Goal: Transaction & Acquisition: Book appointment/travel/reservation

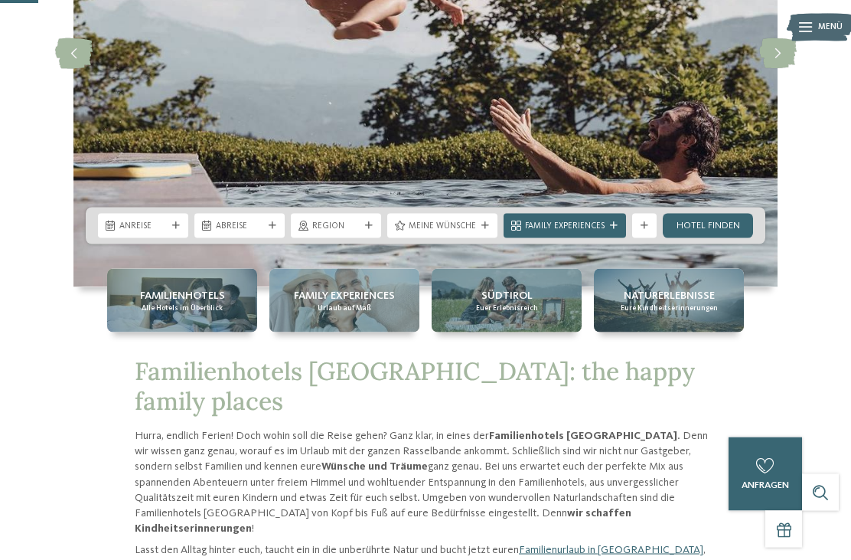
scroll to position [243, 0]
click at [341, 232] on span "Region" at bounding box center [335, 226] width 47 height 12
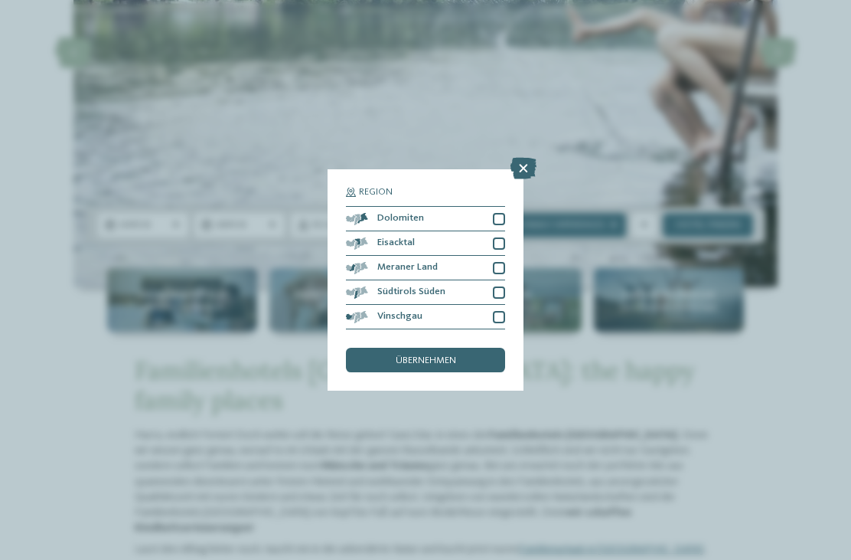
click at [495, 286] on div at bounding box center [499, 292] width 12 height 12
click at [390, 348] on div "übernehmen" at bounding box center [425, 360] width 159 height 24
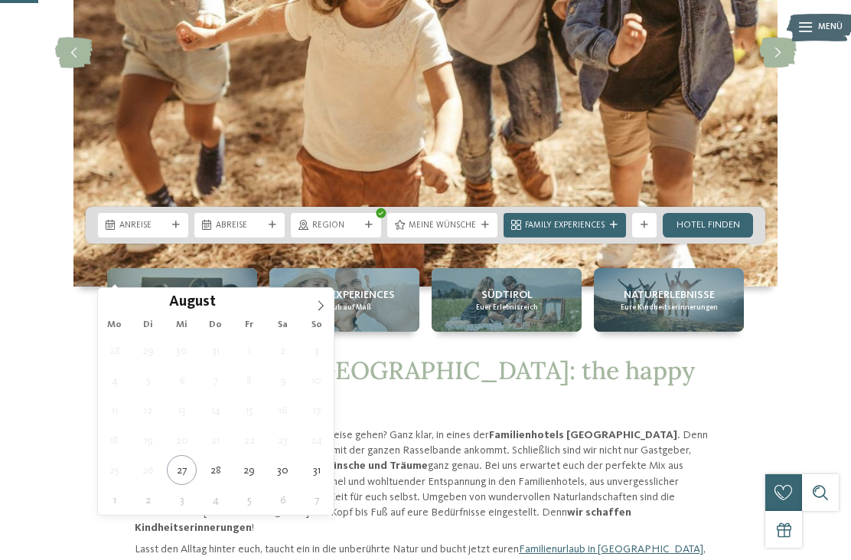
click at [312, 309] on span at bounding box center [321, 301] width 26 height 26
click at [315, 305] on icon at bounding box center [320, 305] width 11 height 11
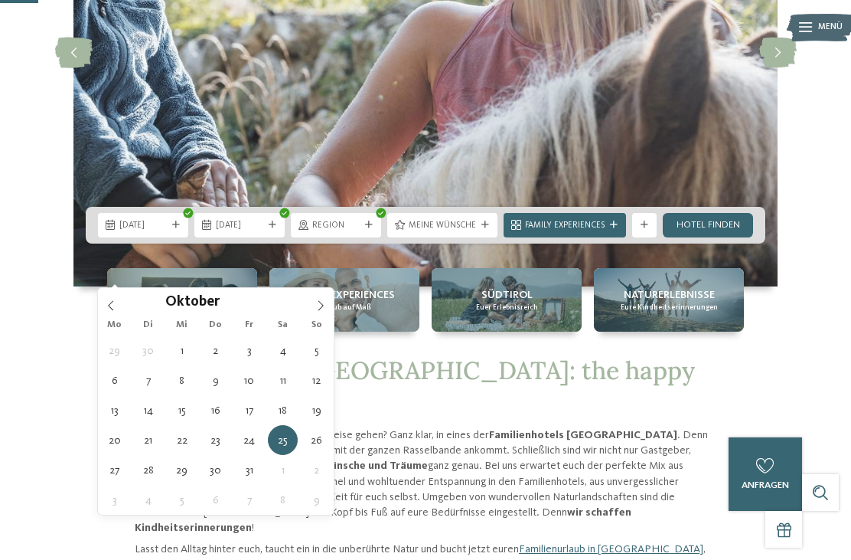
type div "18.10.2025"
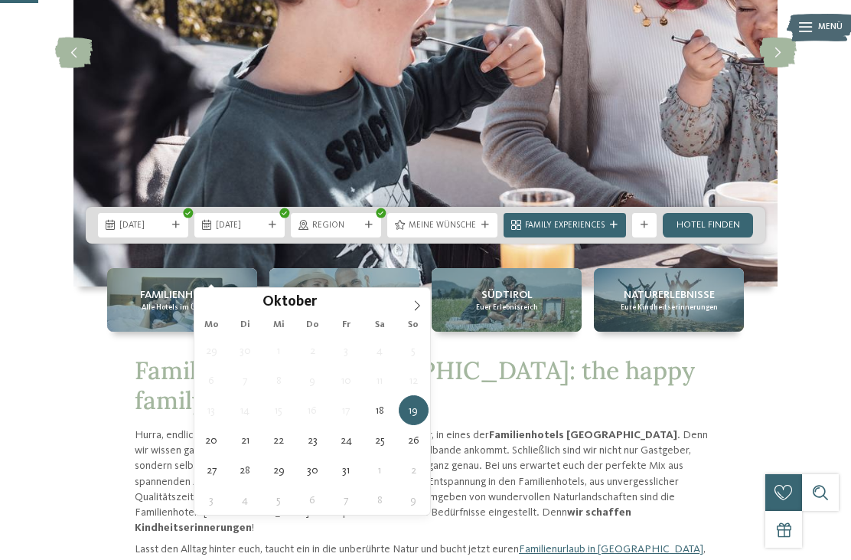
type div "25.10.2025"
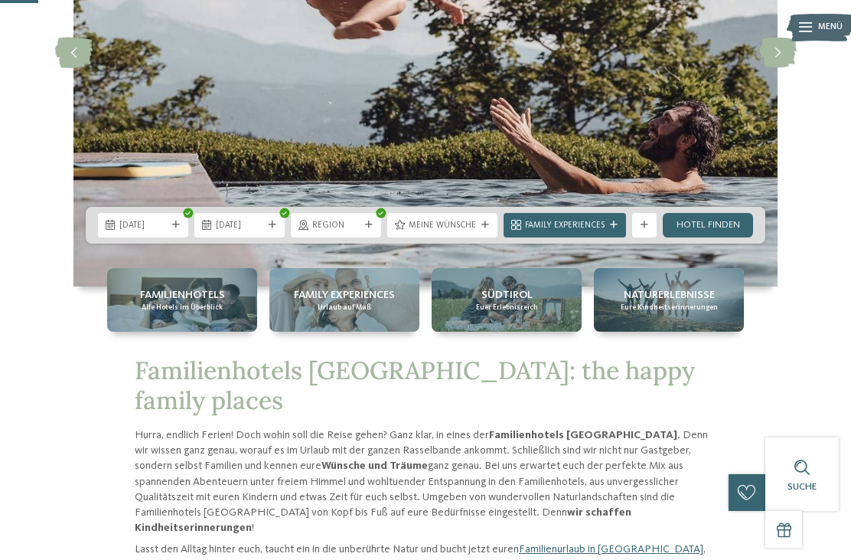
click at [541, 232] on span "Family Experiences" at bounding box center [565, 226] width 80 height 12
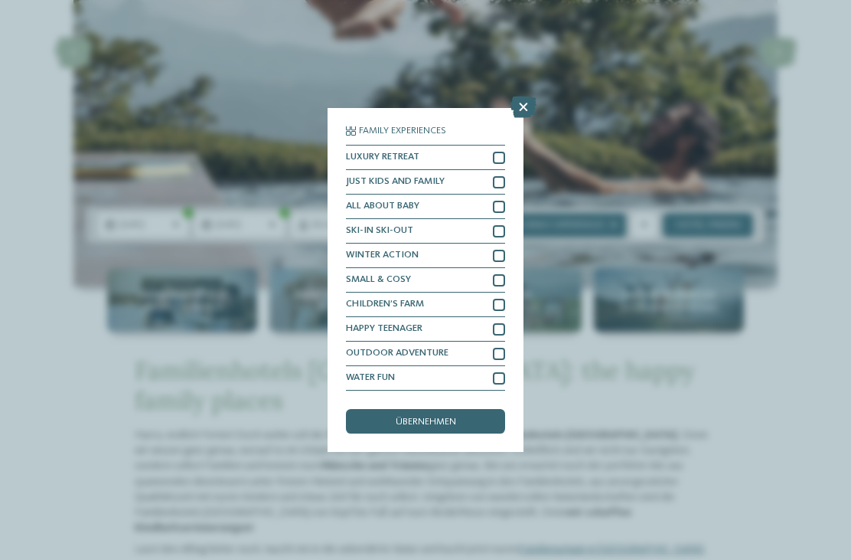
scroll to position [0, 0]
click at [518, 96] on icon at bounding box center [524, 106] width 26 height 21
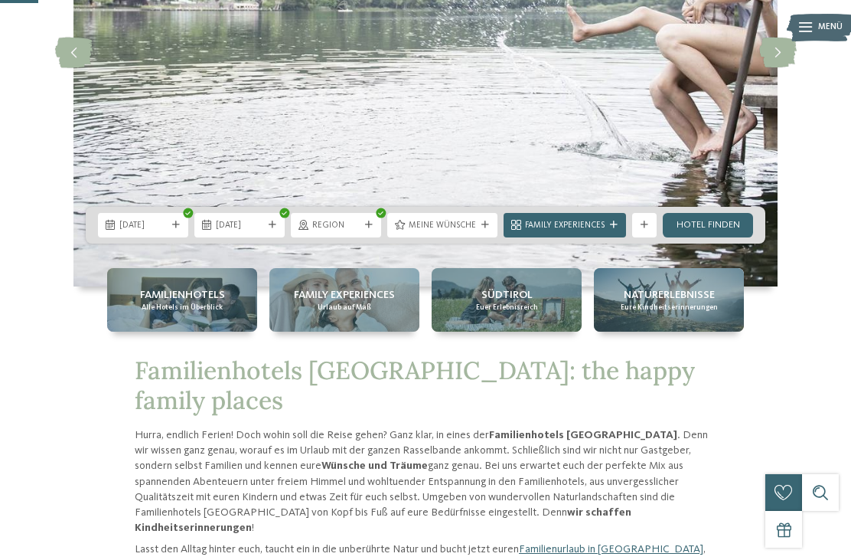
scroll to position [245, 0]
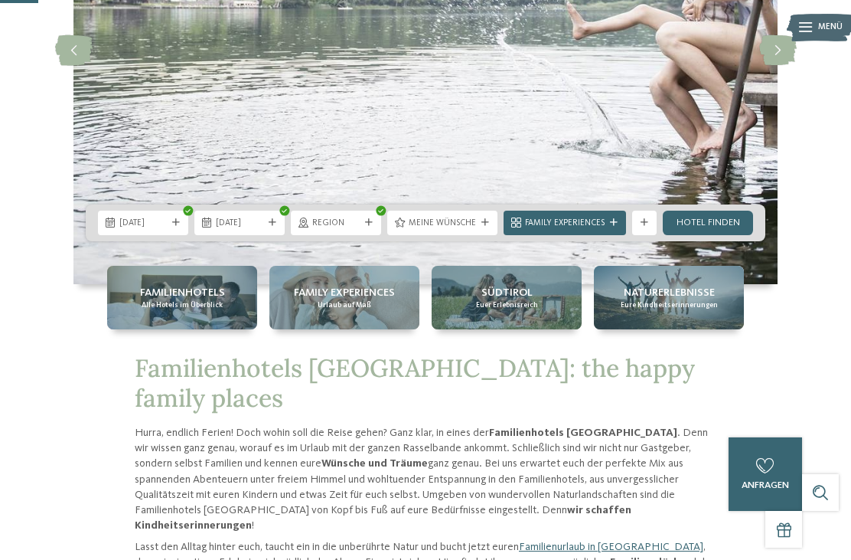
click at [680, 235] on link "Hotel finden" at bounding box center [708, 223] width 90 height 24
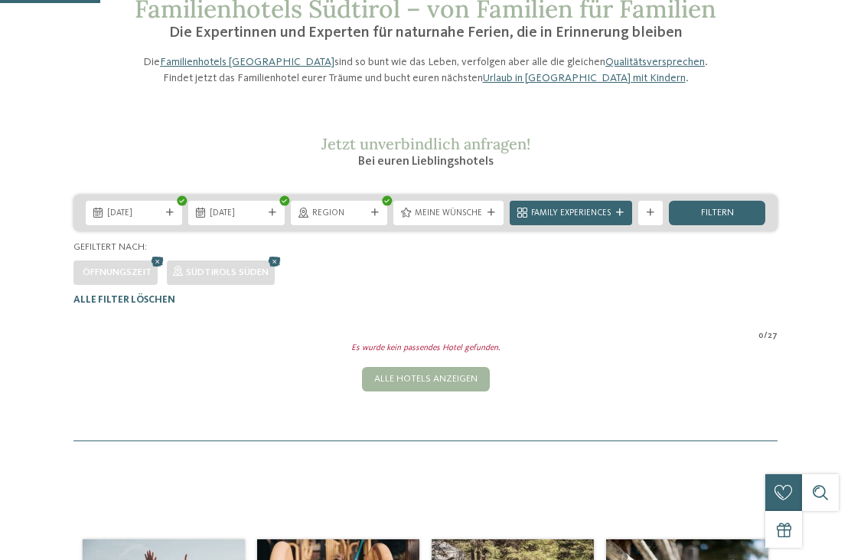
scroll to position [80, 0]
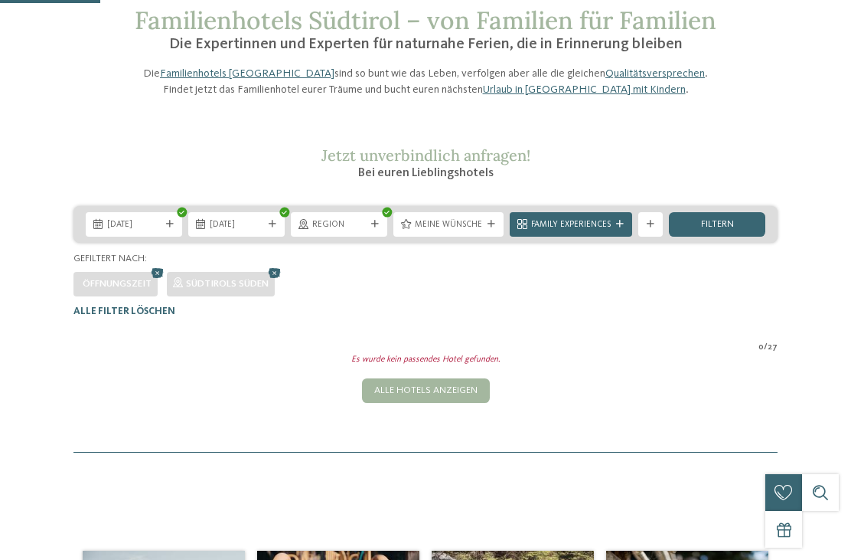
click at [366, 237] on div "Region" at bounding box center [339, 224] width 96 height 24
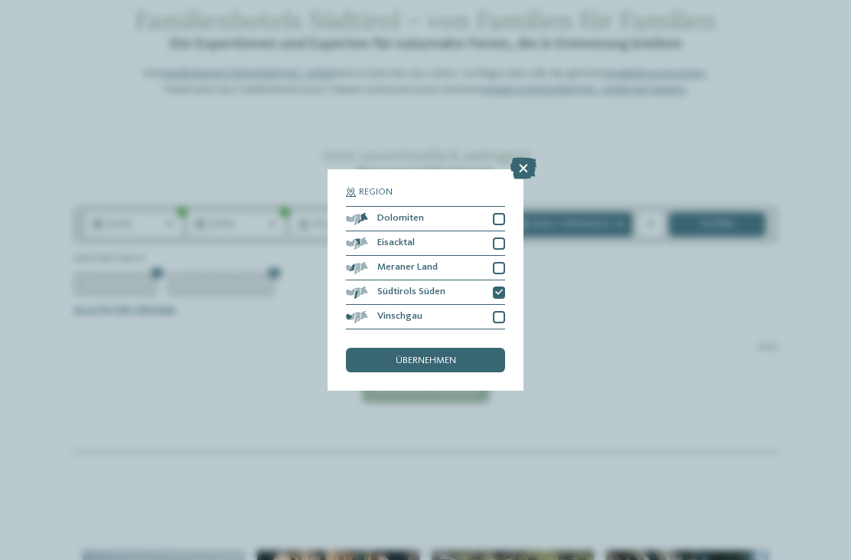
click at [501, 289] on icon at bounding box center [499, 293] width 8 height 8
click at [397, 356] on span "übernehmen" at bounding box center [426, 361] width 60 height 10
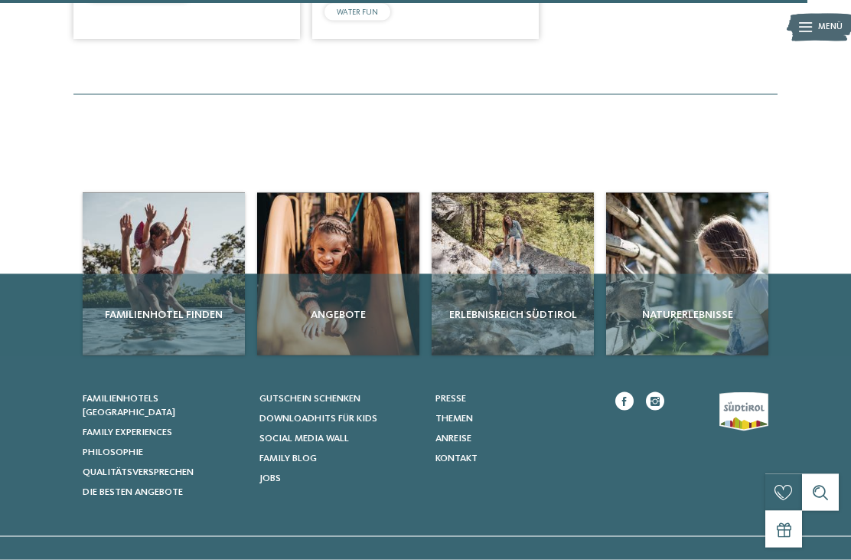
scroll to position [3034, 0]
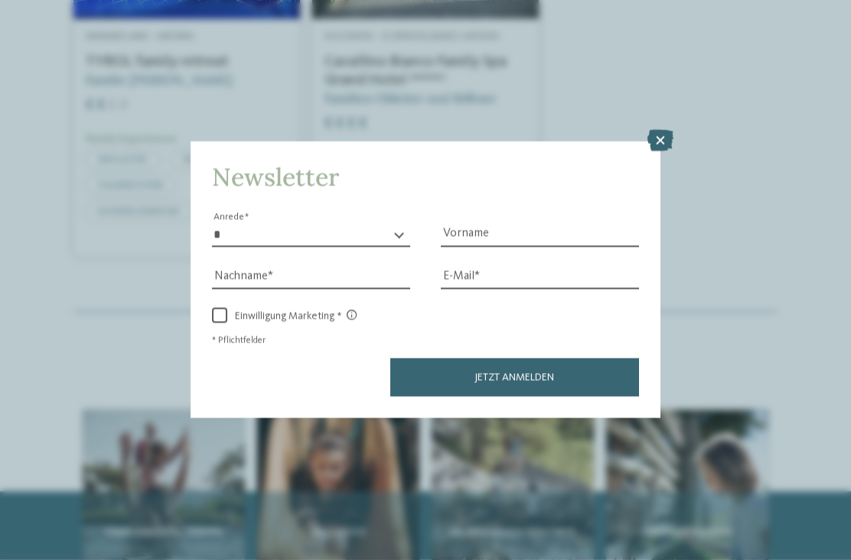
click at [651, 130] on icon at bounding box center [661, 140] width 26 height 21
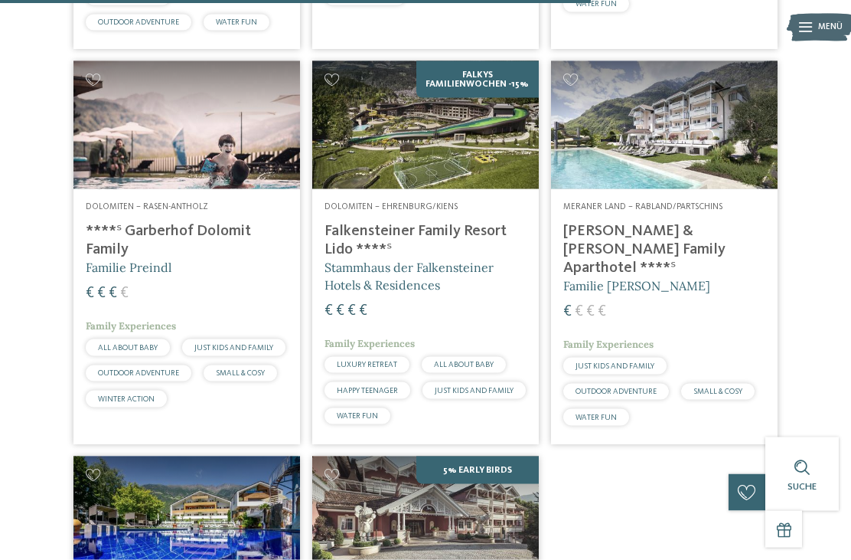
scroll to position [2253, 0]
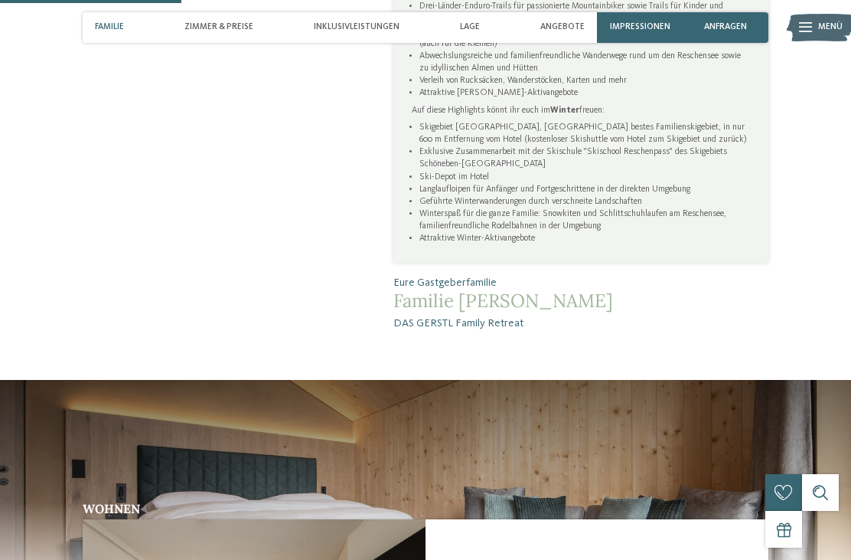
scroll to position [886, 0]
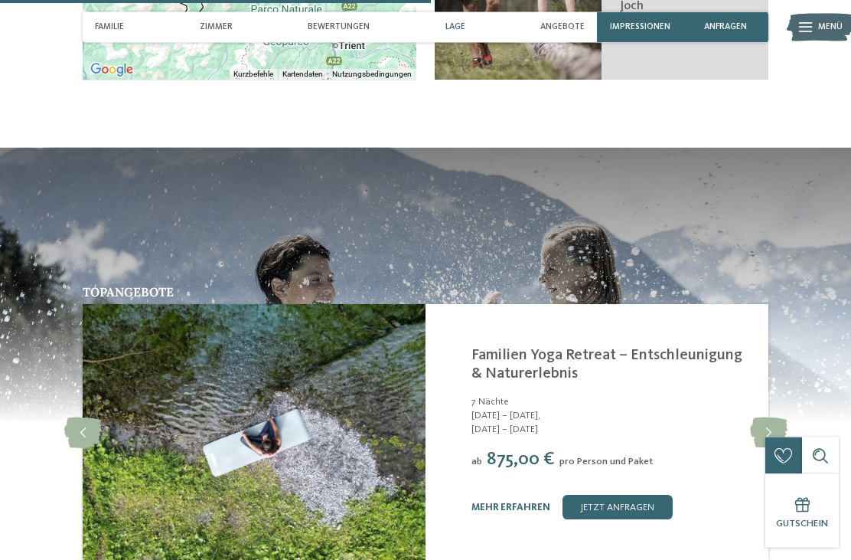
scroll to position [1962, 0]
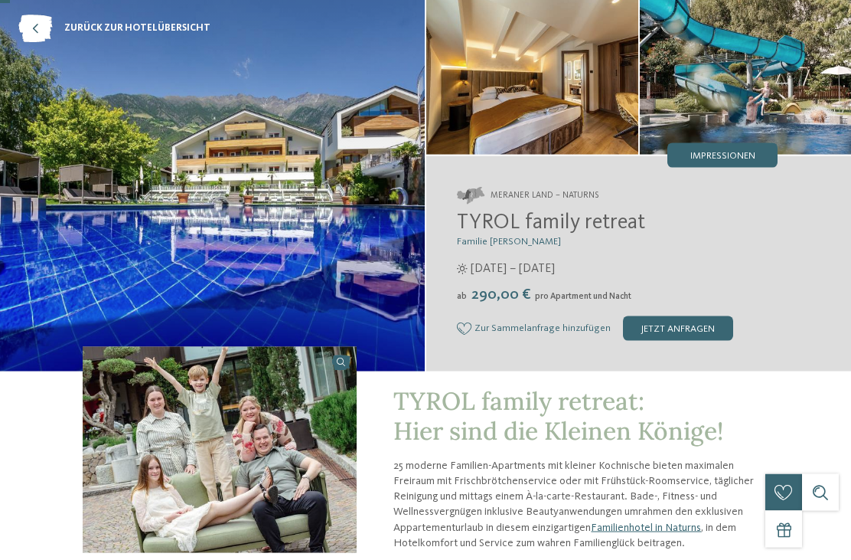
scroll to position [12, 0]
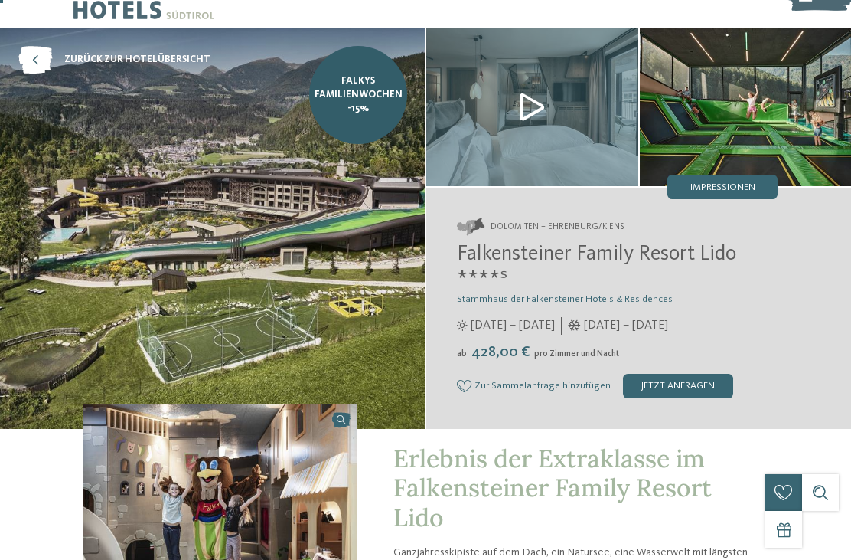
scroll to position [35, 0]
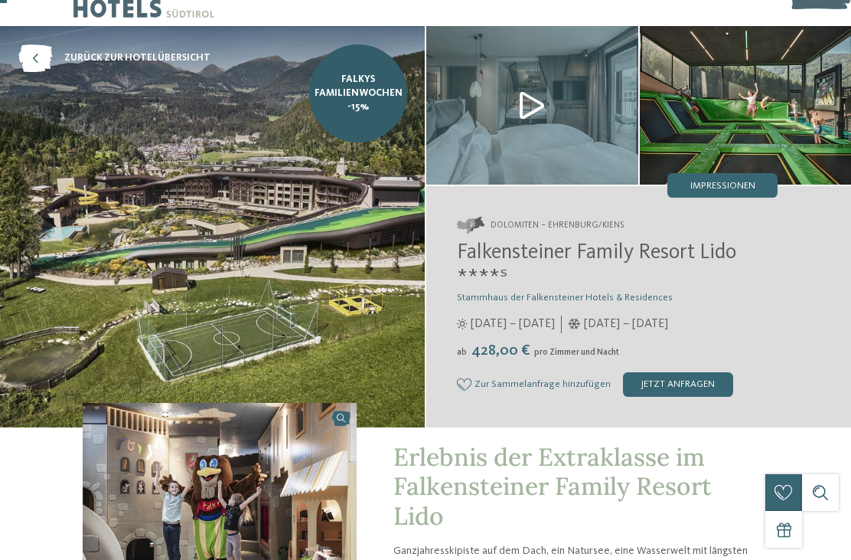
click at [772, 187] on div "Impressionen" at bounding box center [723, 185] width 110 height 24
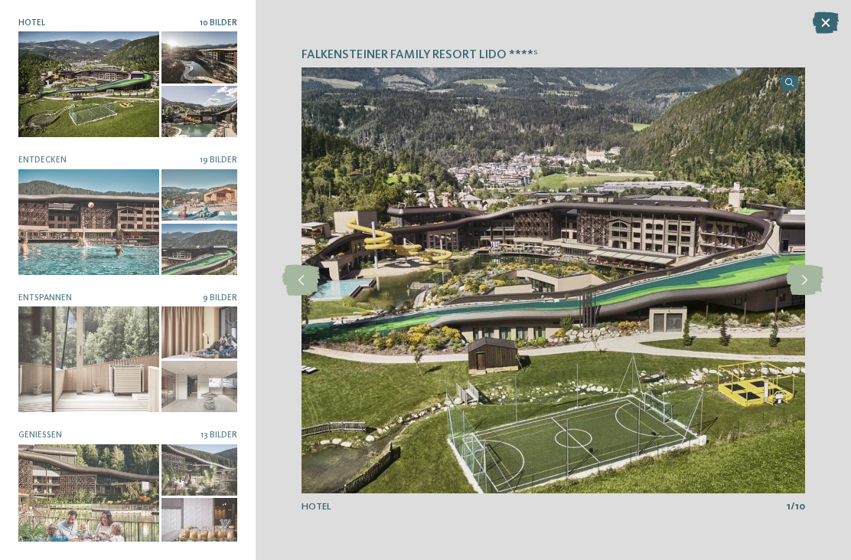
click at [64, 241] on div at bounding box center [88, 222] width 141 height 106
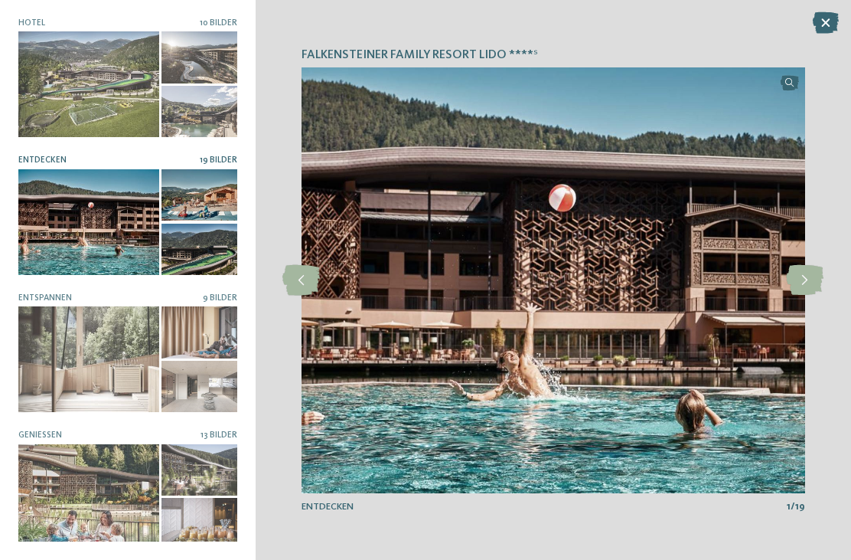
click at [194, 255] on div at bounding box center [199, 249] width 75 height 51
click at [137, 211] on div at bounding box center [88, 222] width 141 height 106
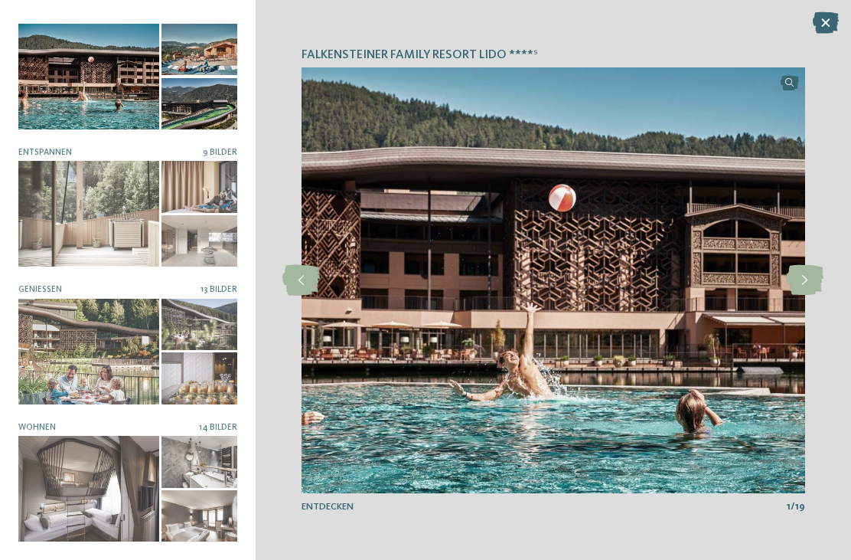
scroll to position [144, 0]
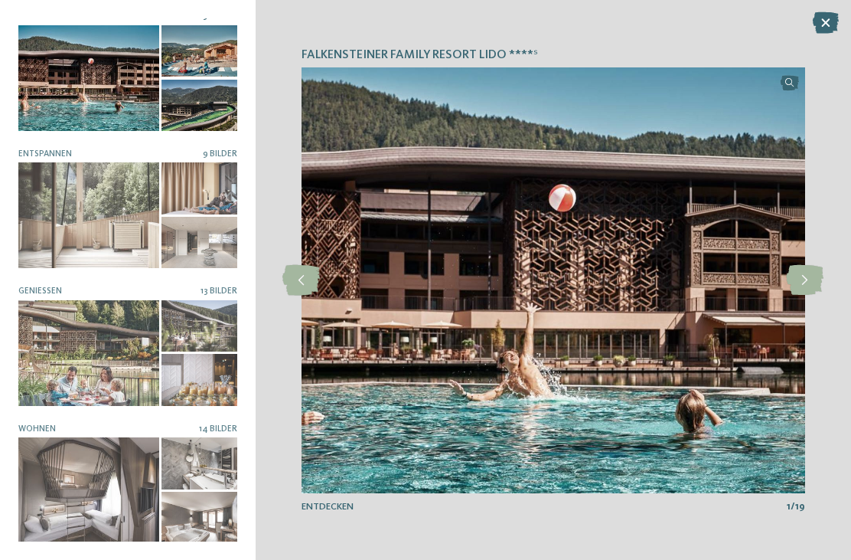
click at [38, 461] on div at bounding box center [88, 490] width 141 height 106
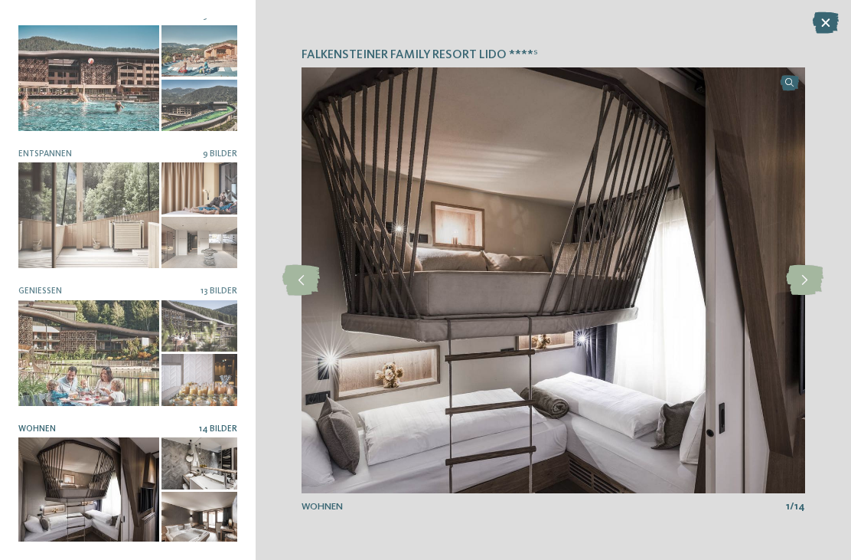
click at [815, 282] on icon at bounding box center [805, 280] width 38 height 31
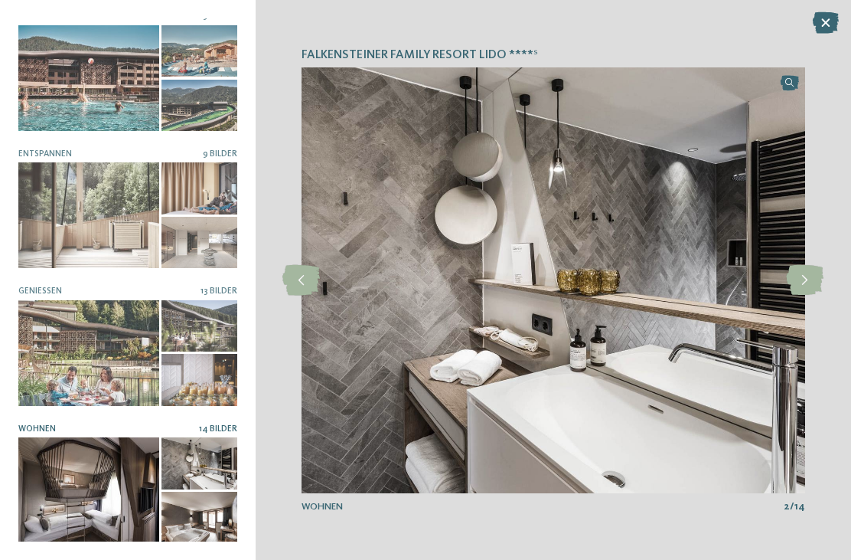
click at [807, 279] on icon at bounding box center [805, 280] width 38 height 31
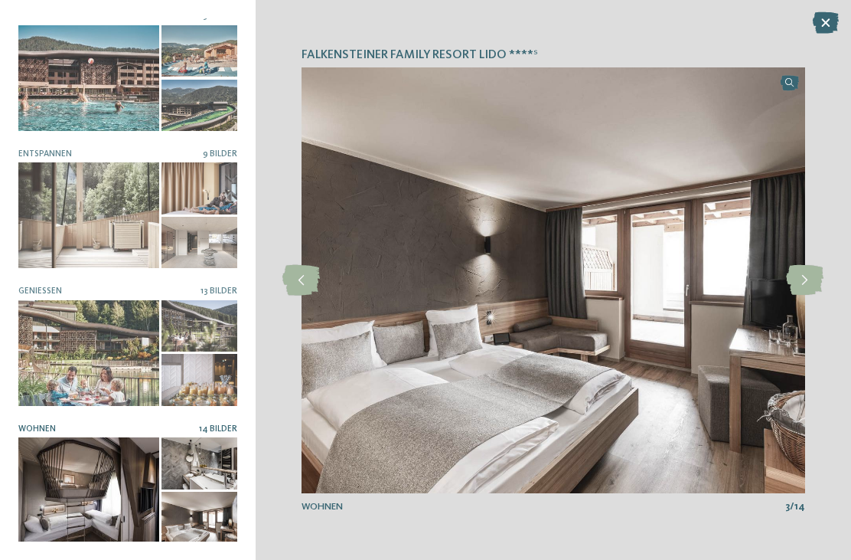
click at [49, 355] on div at bounding box center [88, 353] width 141 height 106
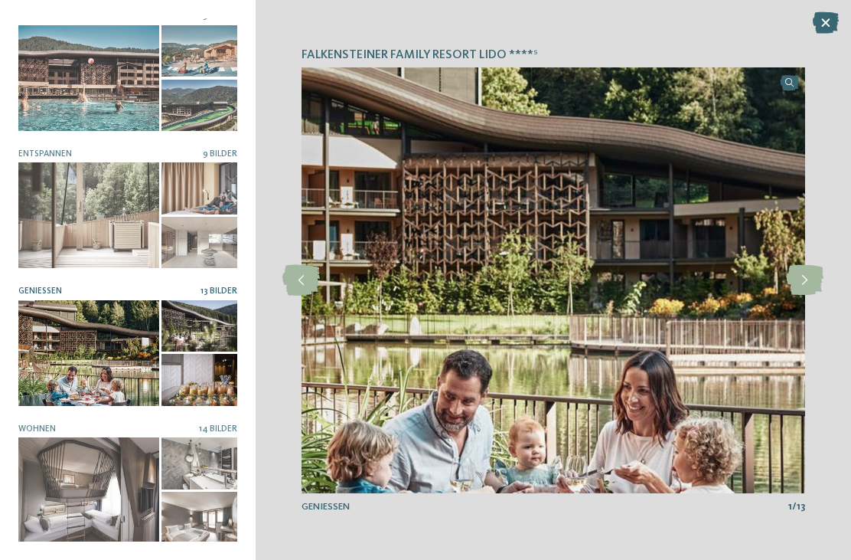
click at [815, 282] on icon at bounding box center [805, 280] width 38 height 31
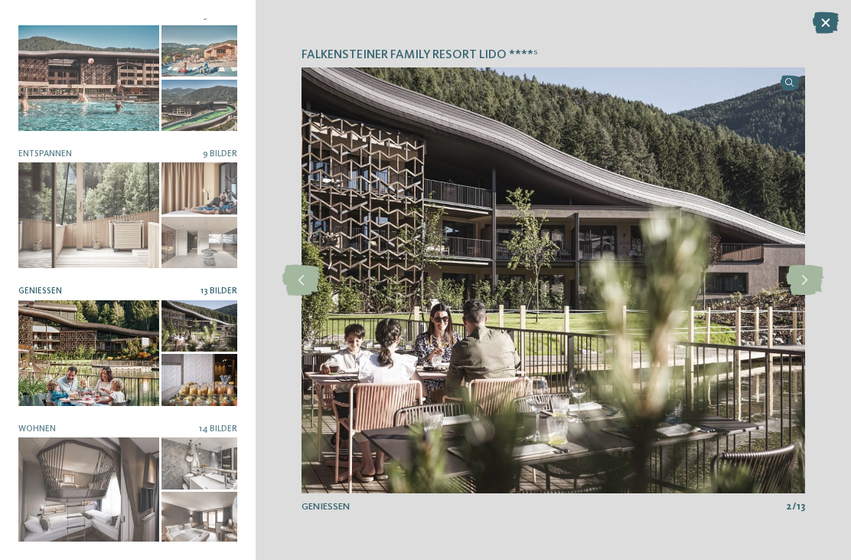
click at [802, 279] on icon at bounding box center [805, 280] width 38 height 31
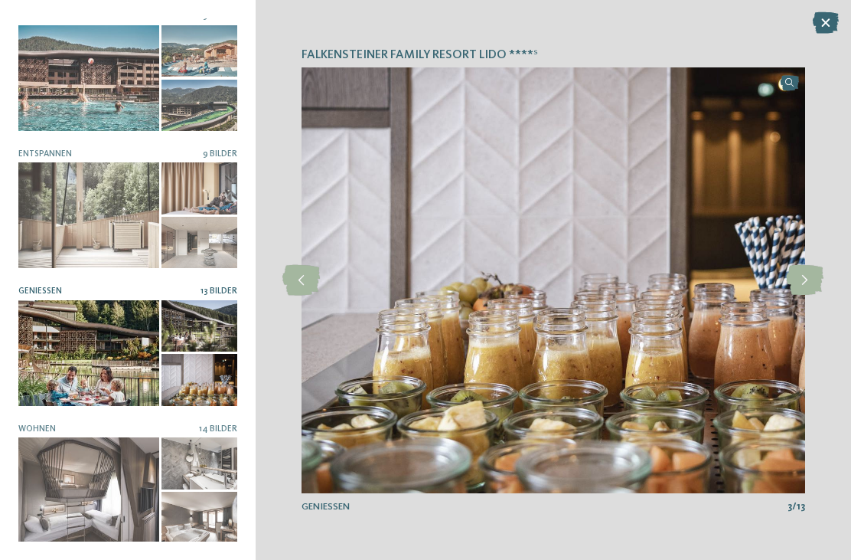
click at [44, 243] on div at bounding box center [88, 215] width 141 height 106
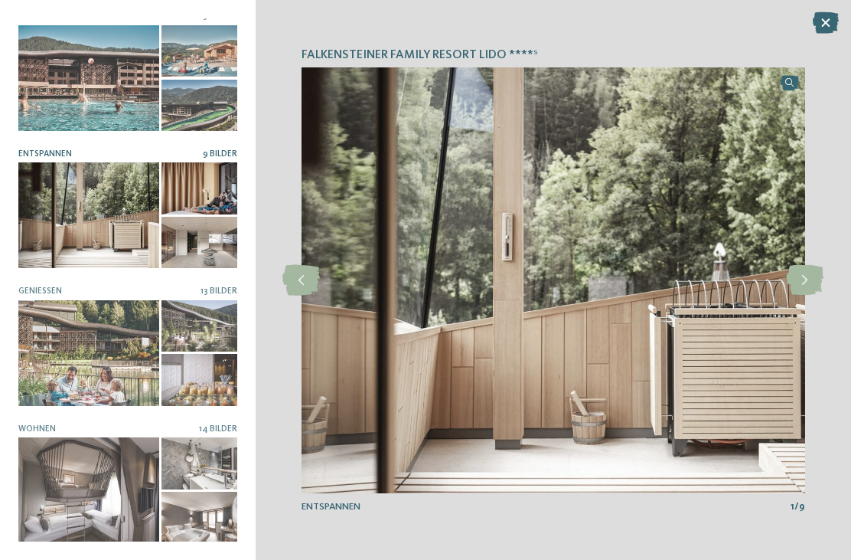
click at [811, 282] on icon at bounding box center [805, 280] width 38 height 31
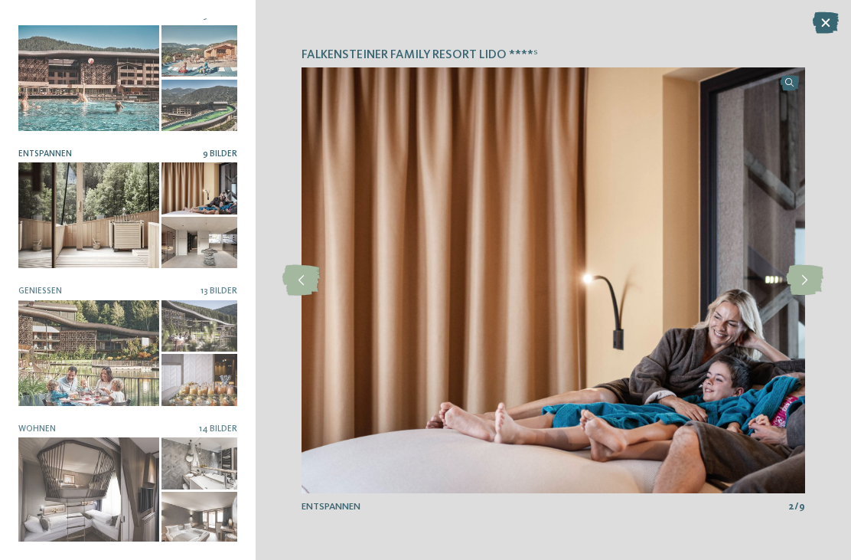
click at [805, 279] on icon at bounding box center [805, 280] width 38 height 31
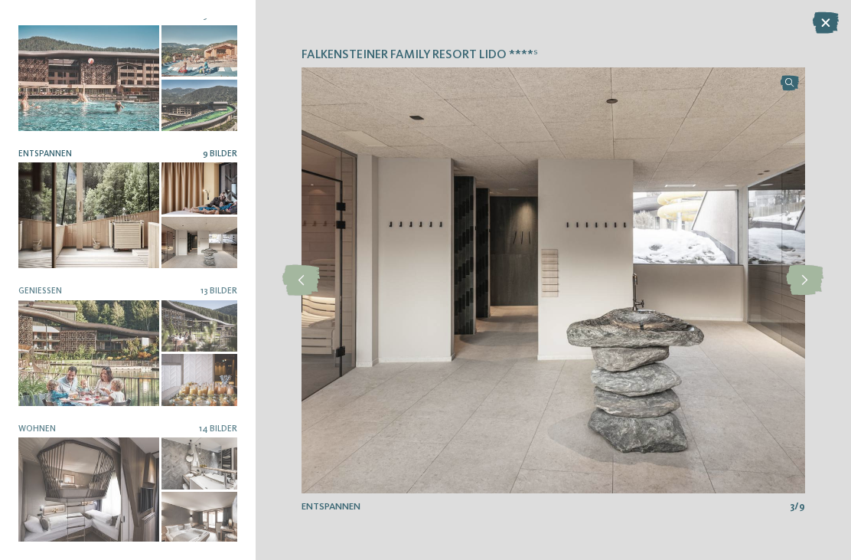
click at [807, 279] on icon at bounding box center [805, 280] width 38 height 31
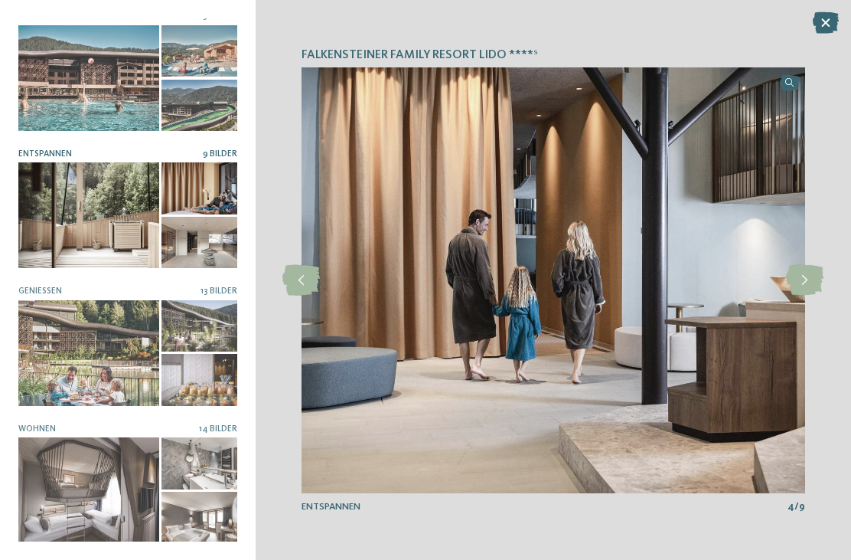
click at [801, 282] on icon at bounding box center [805, 280] width 38 height 31
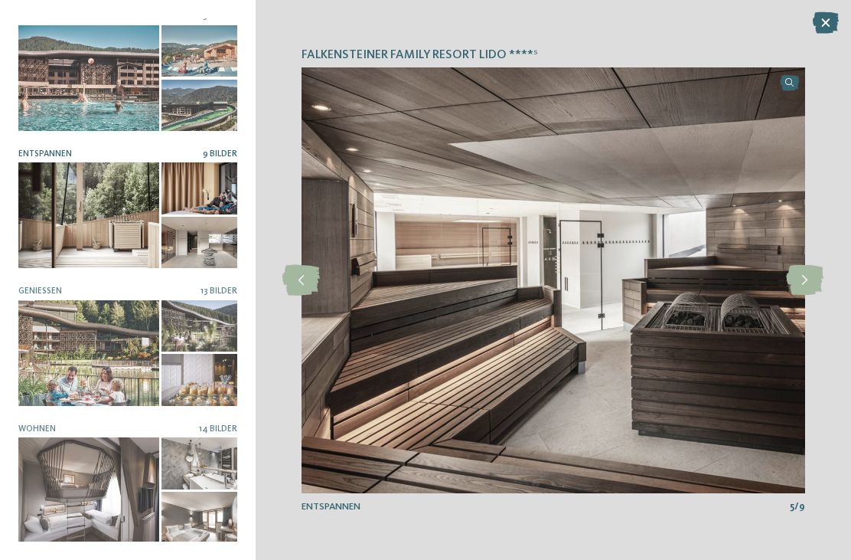
click at [808, 276] on icon at bounding box center [805, 280] width 38 height 31
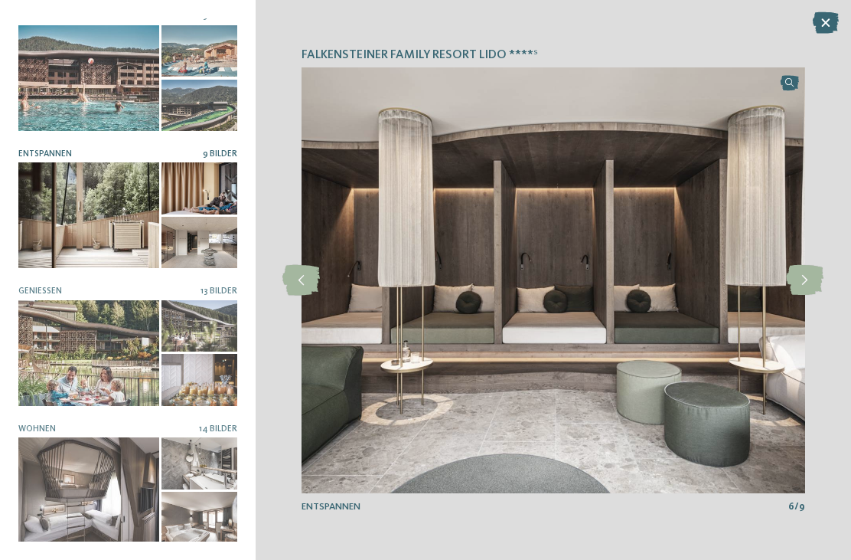
click at [809, 277] on icon at bounding box center [805, 280] width 38 height 31
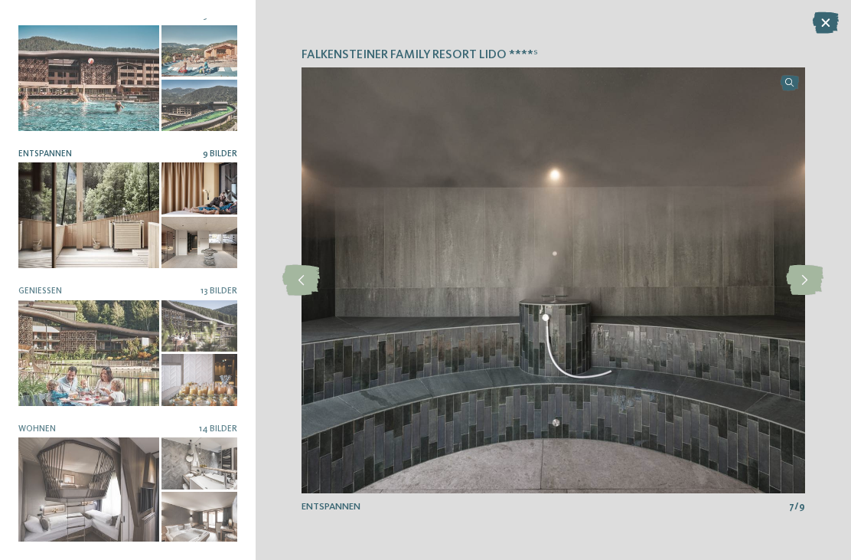
click at [808, 279] on icon at bounding box center [805, 280] width 38 height 31
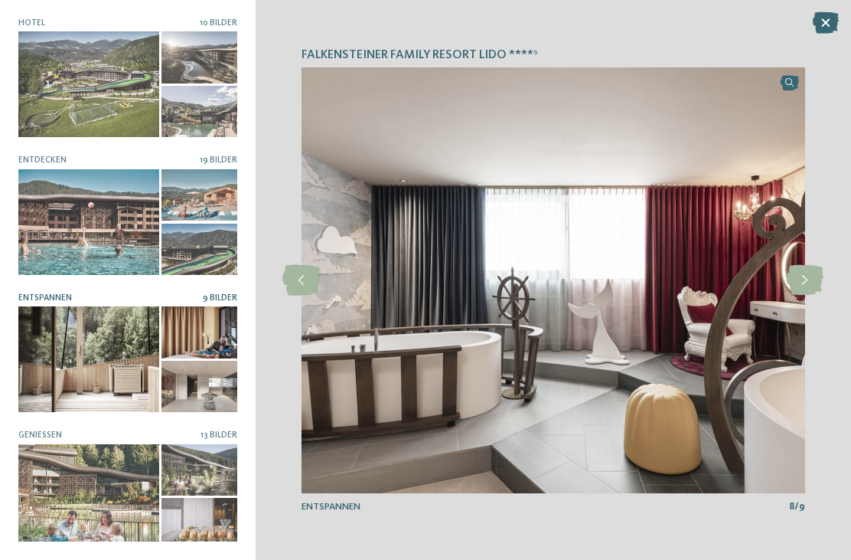
scroll to position [0, 0]
click at [54, 229] on div at bounding box center [88, 222] width 141 height 106
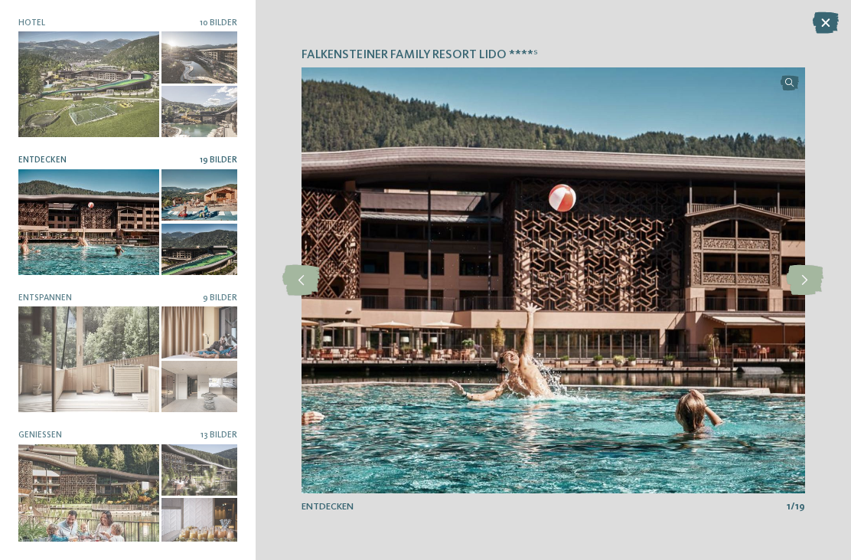
click at [811, 277] on icon at bounding box center [805, 280] width 38 height 31
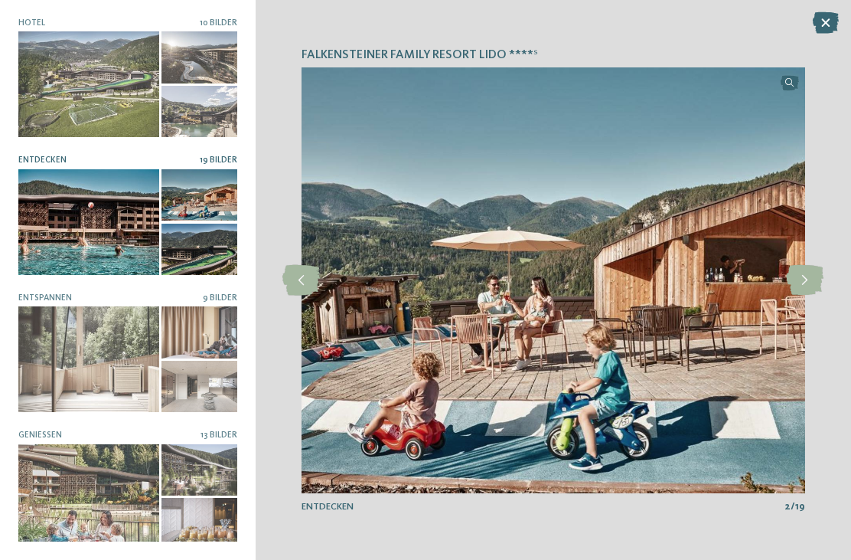
click at [808, 277] on icon at bounding box center [805, 280] width 38 height 31
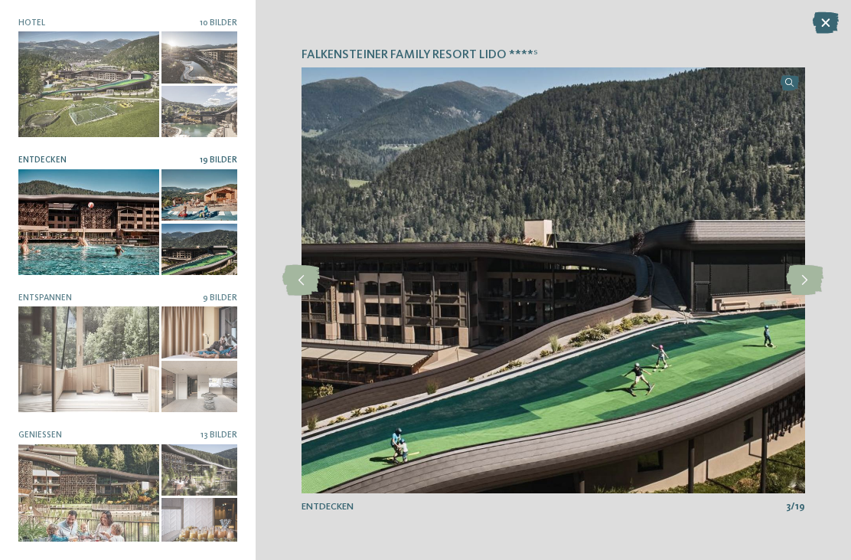
click at [814, 273] on icon at bounding box center [805, 280] width 38 height 31
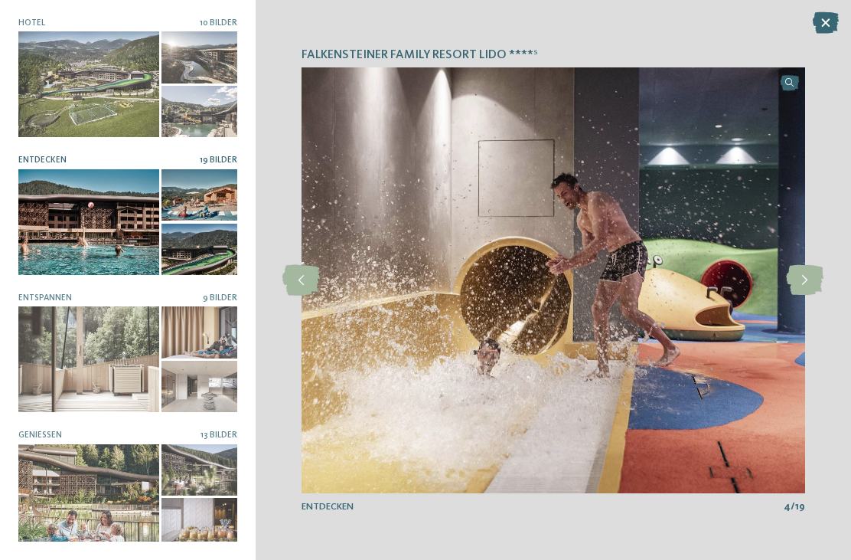
click at [811, 275] on icon at bounding box center [805, 280] width 38 height 31
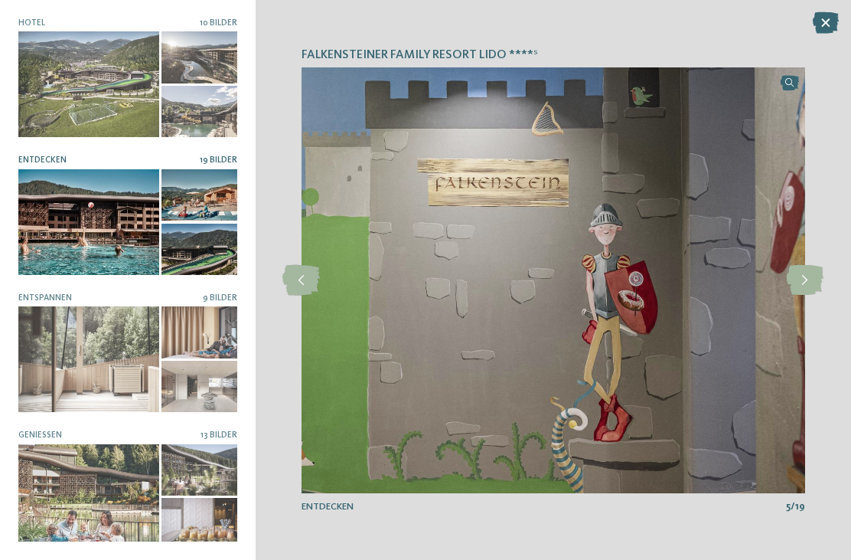
click at [814, 277] on icon at bounding box center [805, 280] width 38 height 31
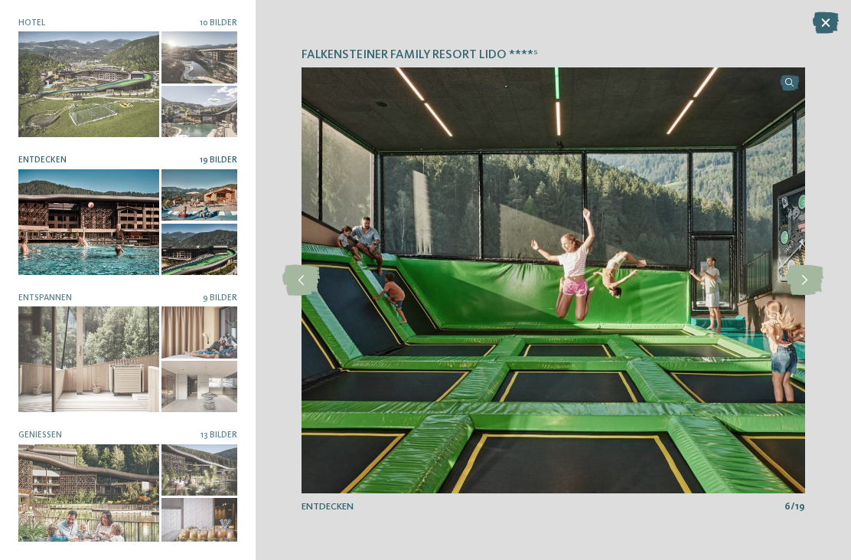
click at [815, 275] on icon at bounding box center [805, 280] width 38 height 31
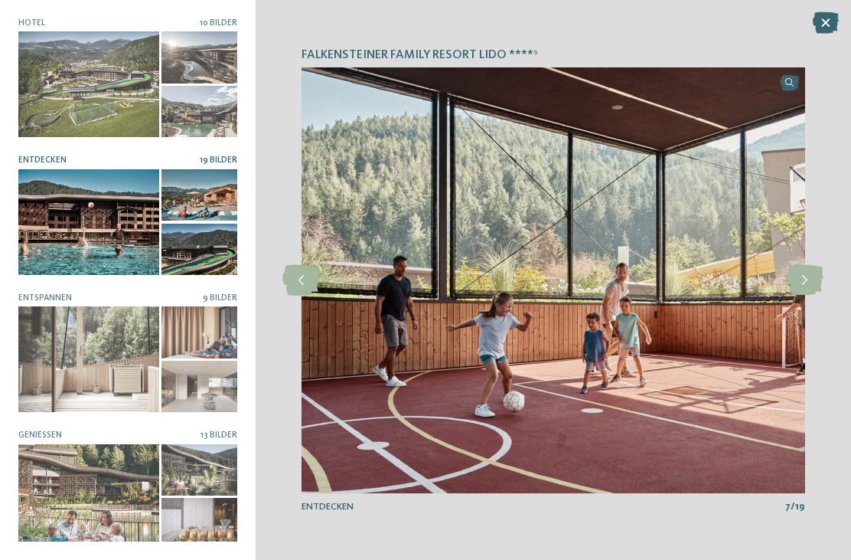
click at [812, 279] on icon at bounding box center [805, 280] width 38 height 31
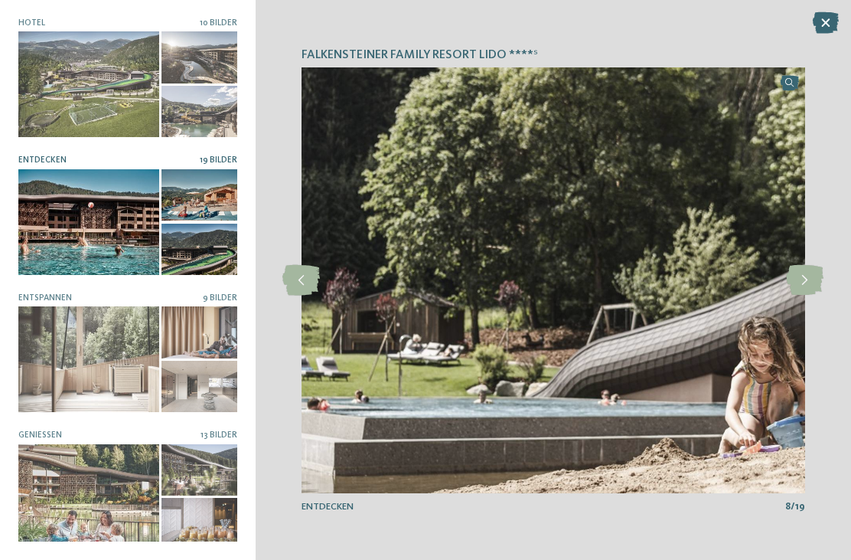
click at [811, 279] on icon at bounding box center [805, 280] width 38 height 31
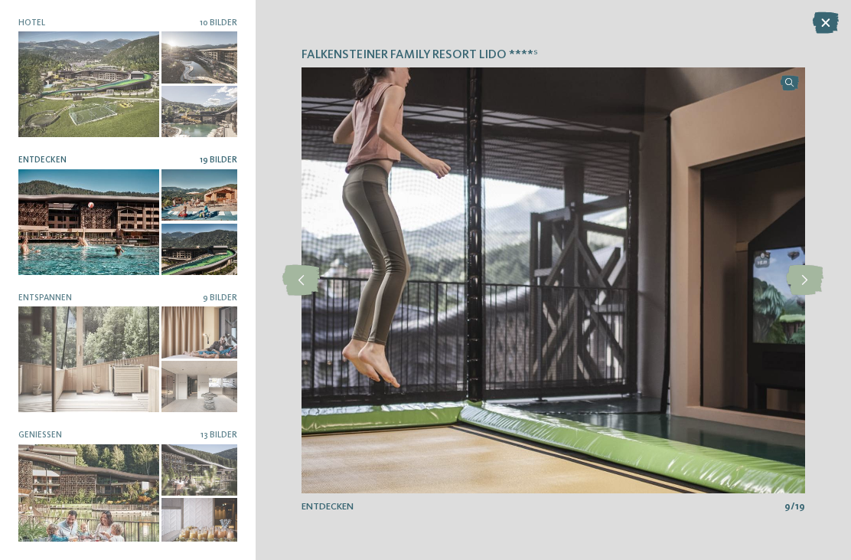
click at [811, 279] on icon at bounding box center [805, 280] width 38 height 31
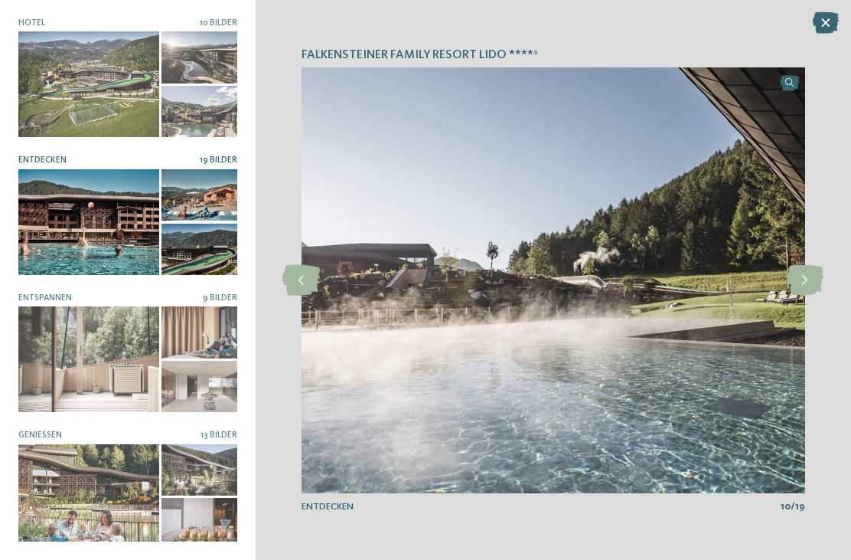
click at [812, 286] on icon at bounding box center [805, 280] width 38 height 31
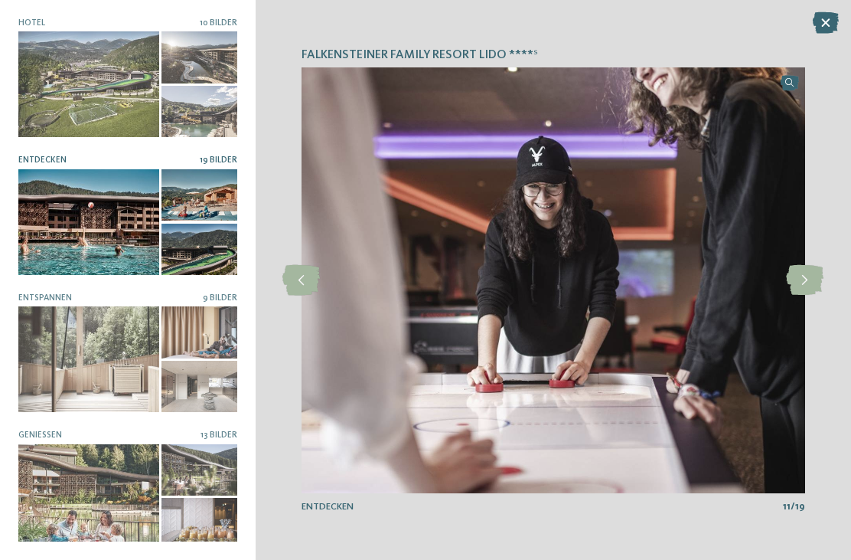
click at [810, 289] on icon at bounding box center [805, 280] width 38 height 31
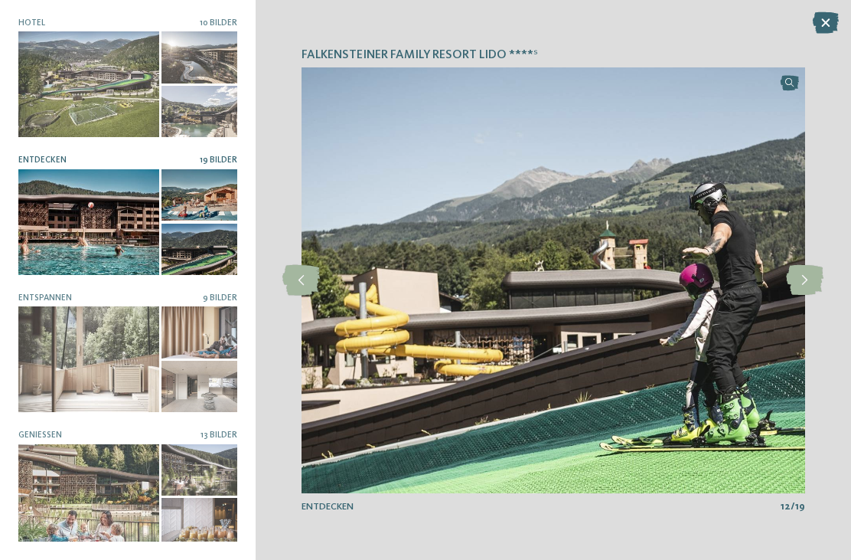
click at [814, 279] on icon at bounding box center [805, 280] width 38 height 31
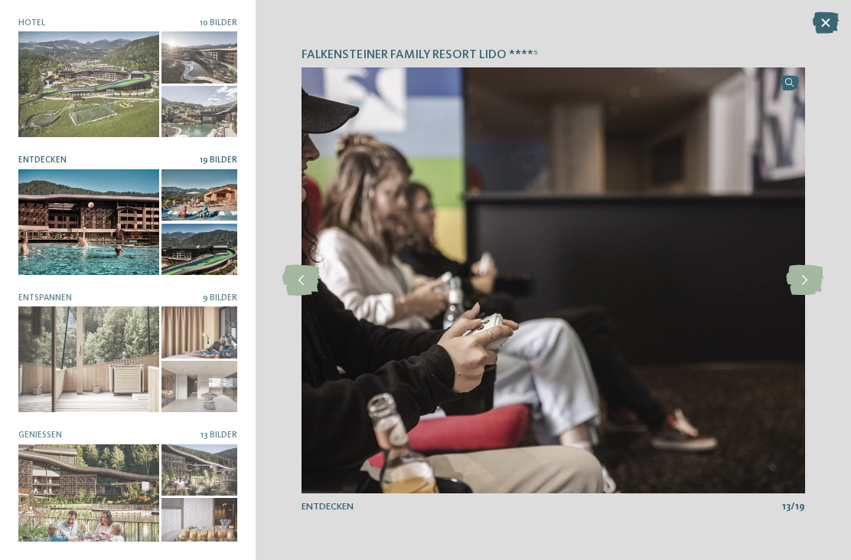
click at [817, 282] on icon at bounding box center [805, 280] width 38 height 31
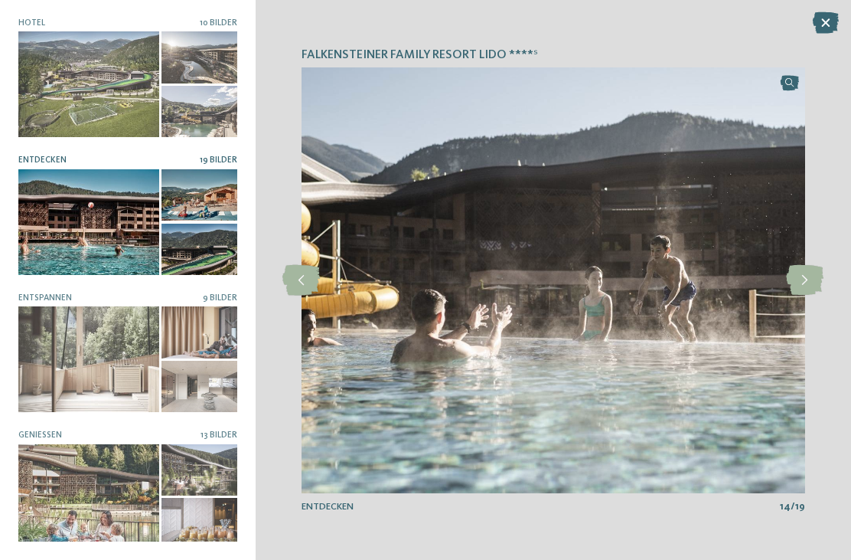
click at [811, 284] on icon at bounding box center [805, 280] width 38 height 31
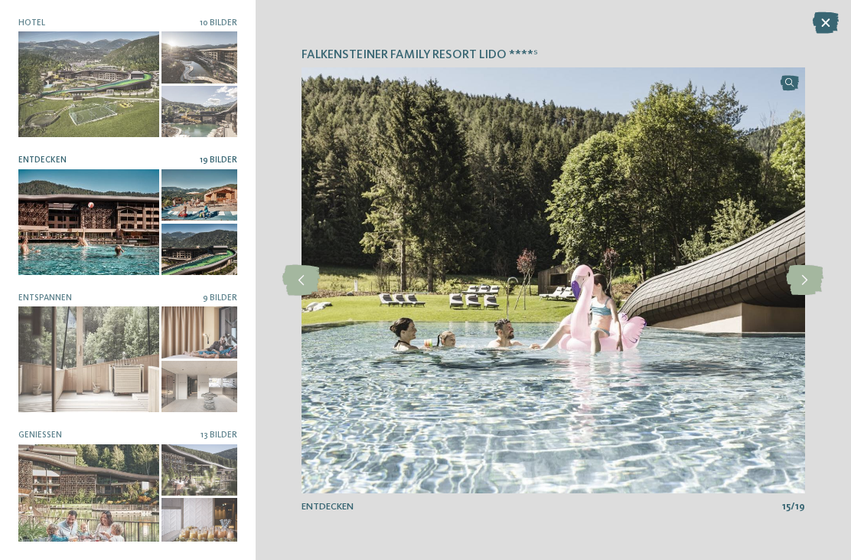
click at [816, 285] on icon at bounding box center [805, 280] width 38 height 31
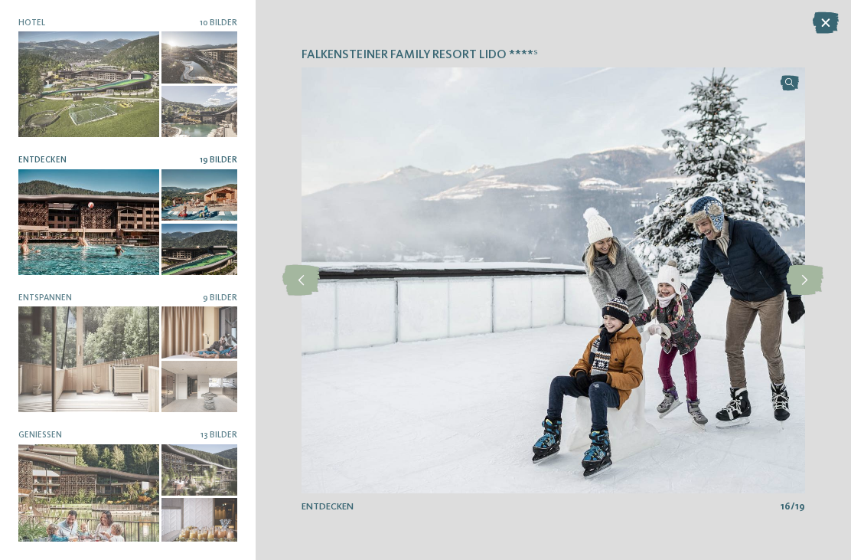
click at [815, 282] on icon at bounding box center [805, 280] width 38 height 31
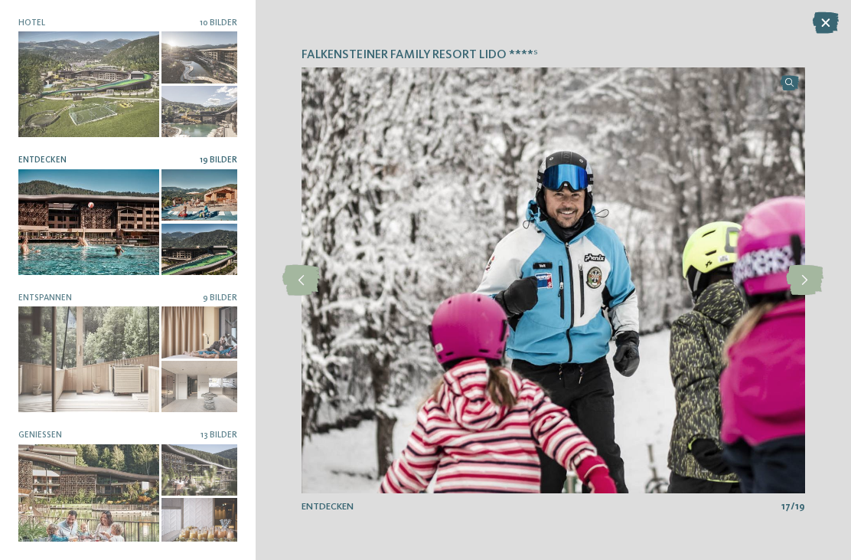
click at [811, 282] on icon at bounding box center [805, 280] width 38 height 31
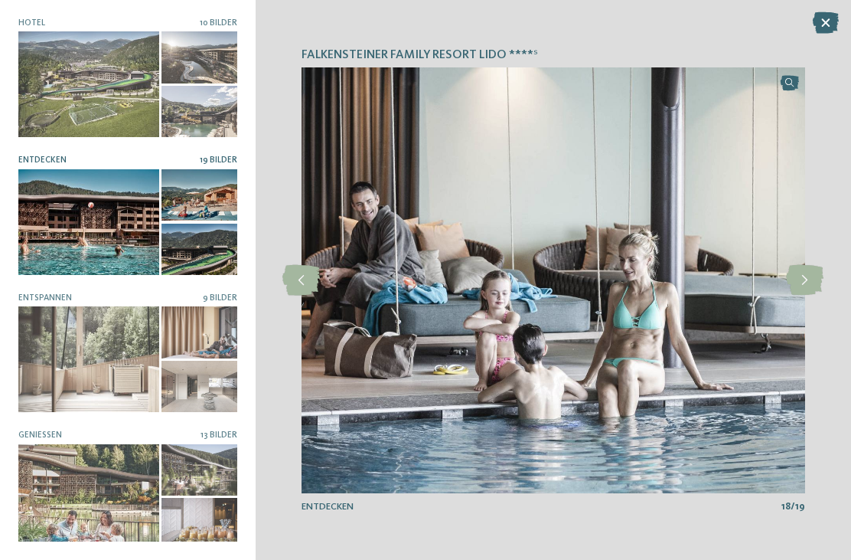
click at [815, 278] on icon at bounding box center [805, 280] width 38 height 31
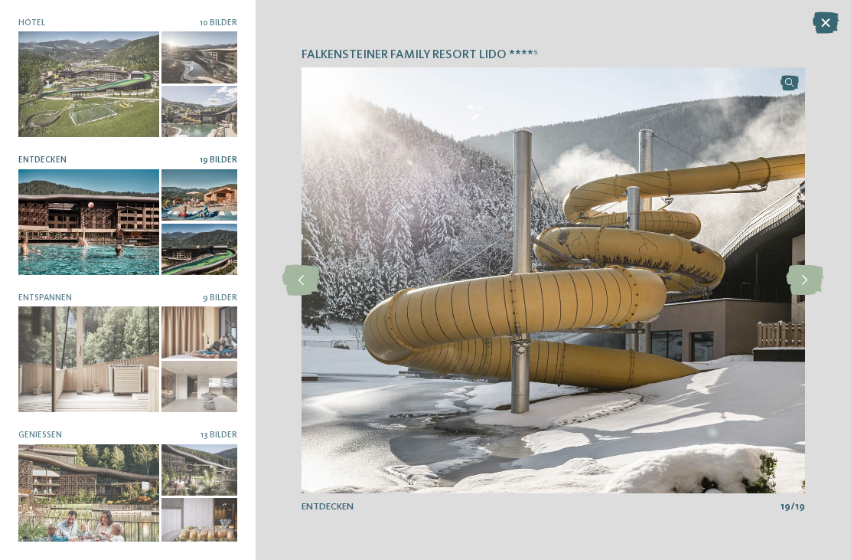
click at [59, 103] on div at bounding box center [88, 84] width 141 height 106
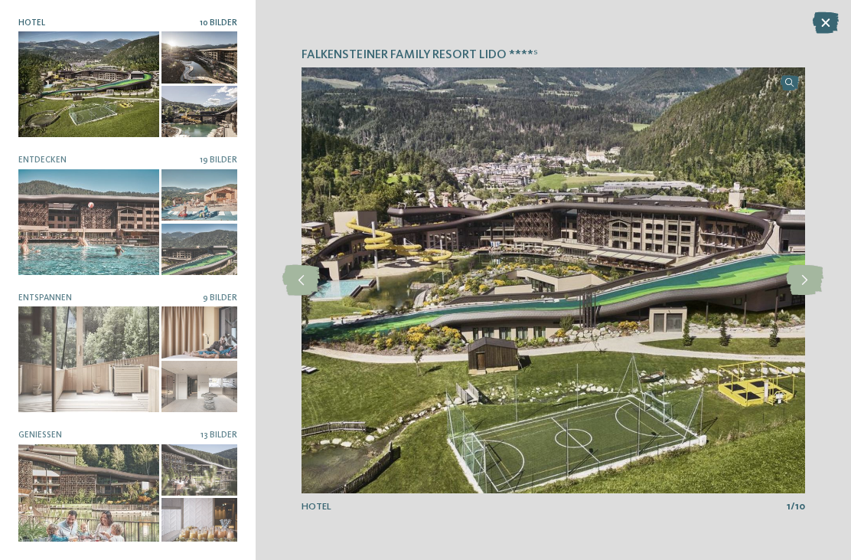
click at [801, 286] on icon at bounding box center [805, 280] width 38 height 31
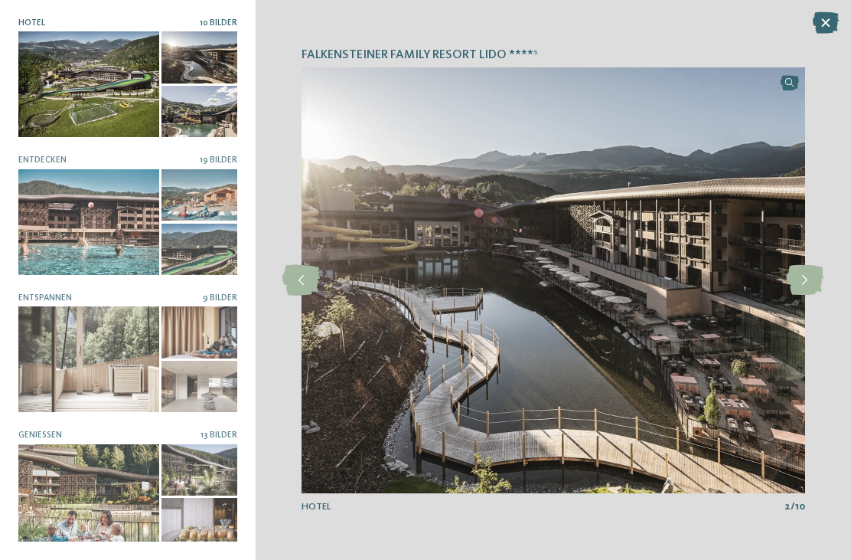
click at [808, 295] on icon at bounding box center [805, 280] width 38 height 31
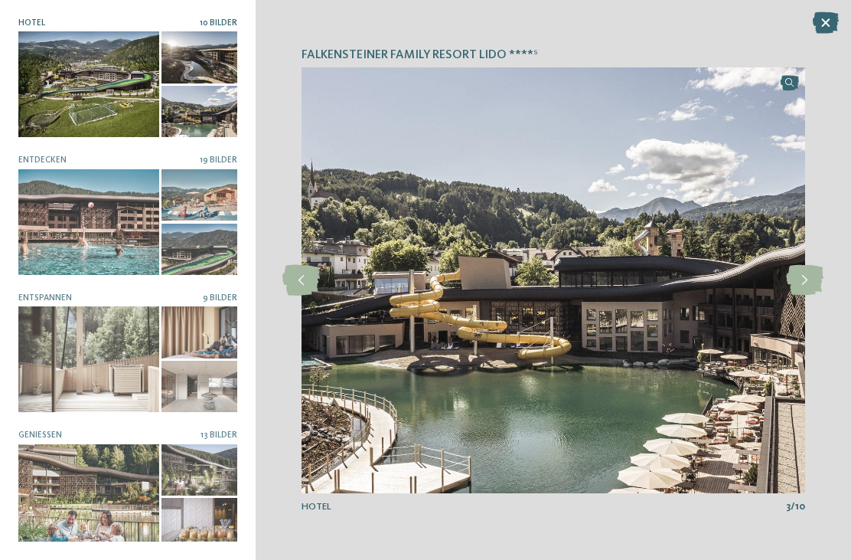
click at [806, 288] on icon at bounding box center [805, 280] width 38 height 31
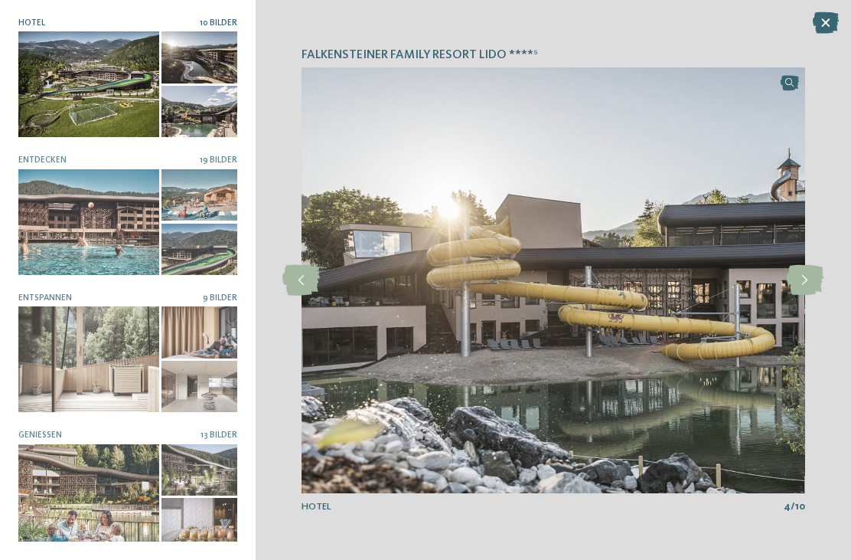
click at [808, 291] on icon at bounding box center [805, 280] width 38 height 31
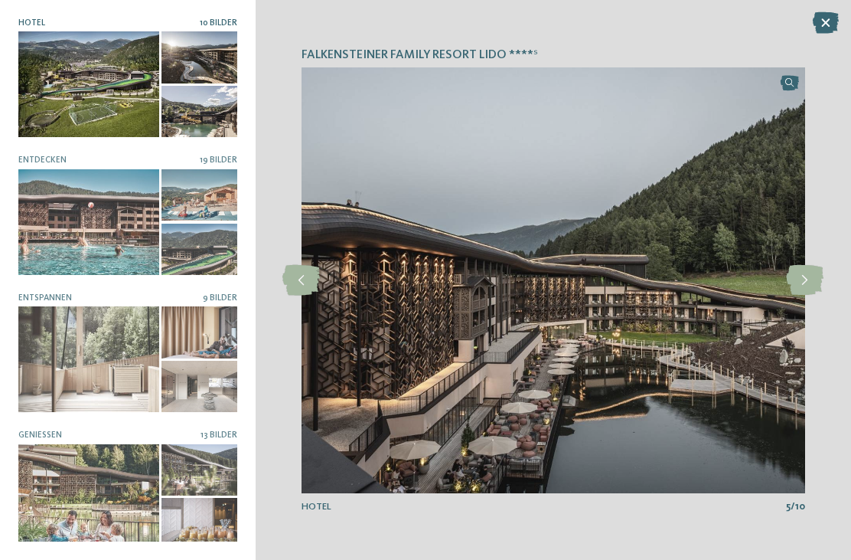
click at [804, 288] on icon at bounding box center [805, 280] width 38 height 31
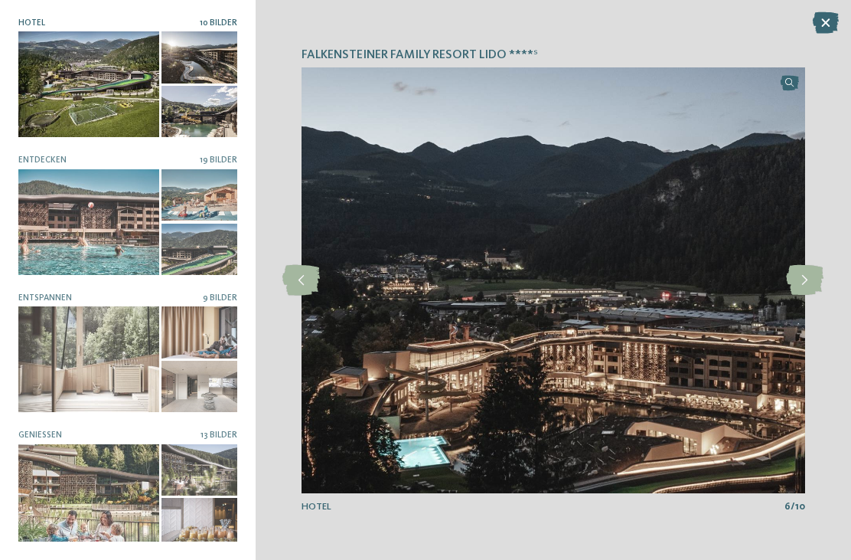
click at [818, 24] on icon at bounding box center [826, 22] width 26 height 21
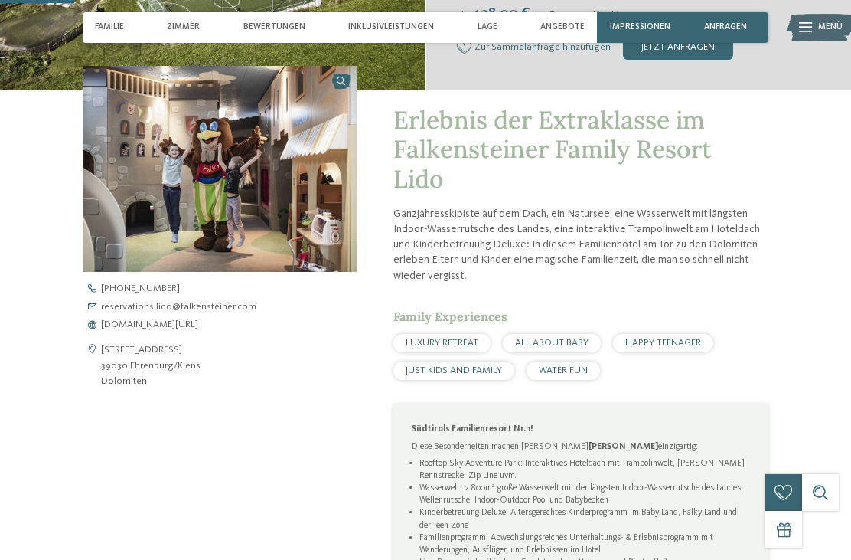
scroll to position [372, 0]
click at [364, 26] on span "Inklusivleistungen" at bounding box center [391, 27] width 86 height 10
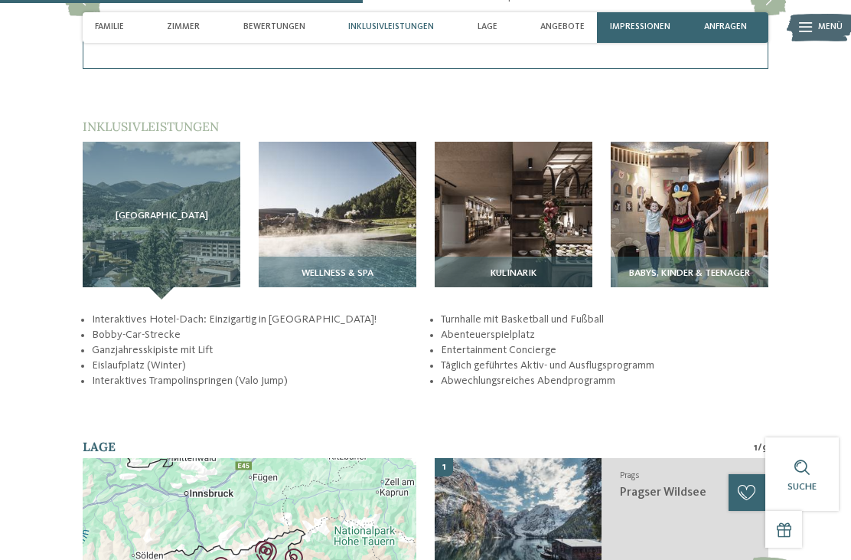
scroll to position [1826, 0]
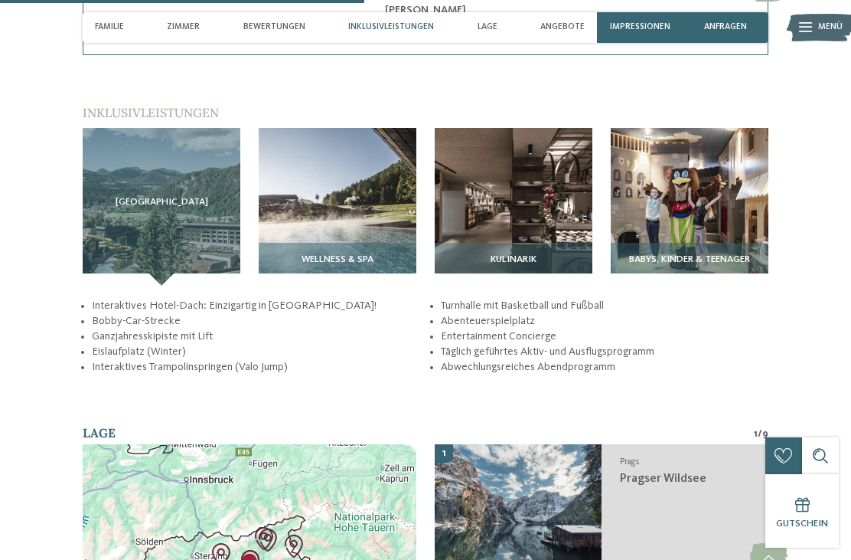
click at [344, 254] on span "Wellness & SPA" at bounding box center [338, 259] width 72 height 11
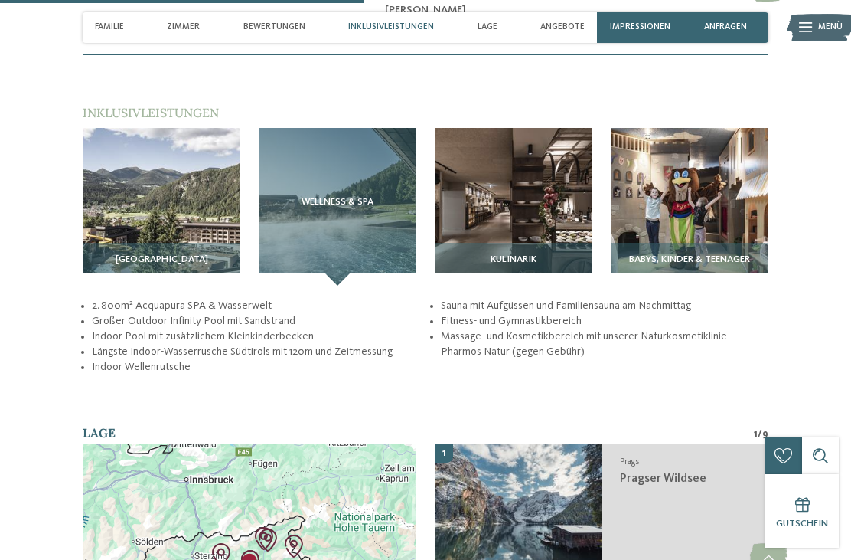
click at [500, 254] on span "Kulinarik" at bounding box center [514, 259] width 46 height 11
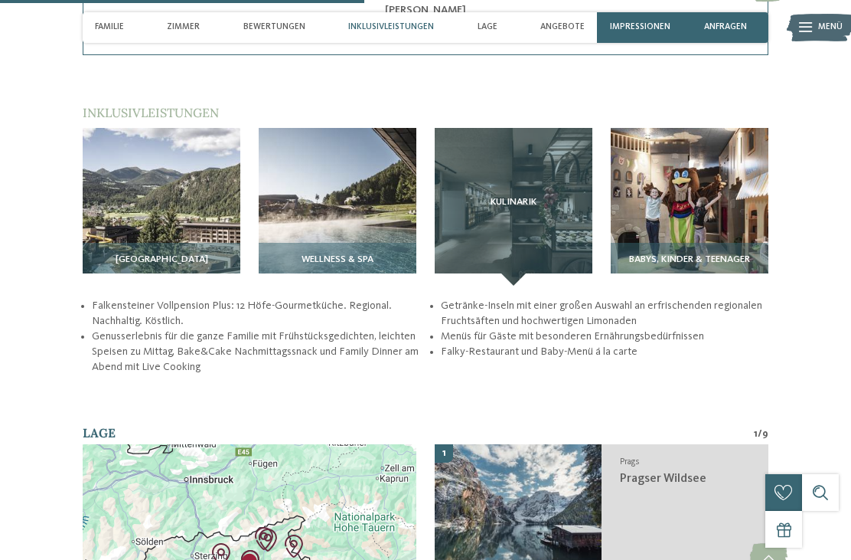
click at [743, 254] on span "Babys, Kinder & Teenager" at bounding box center [689, 259] width 121 height 11
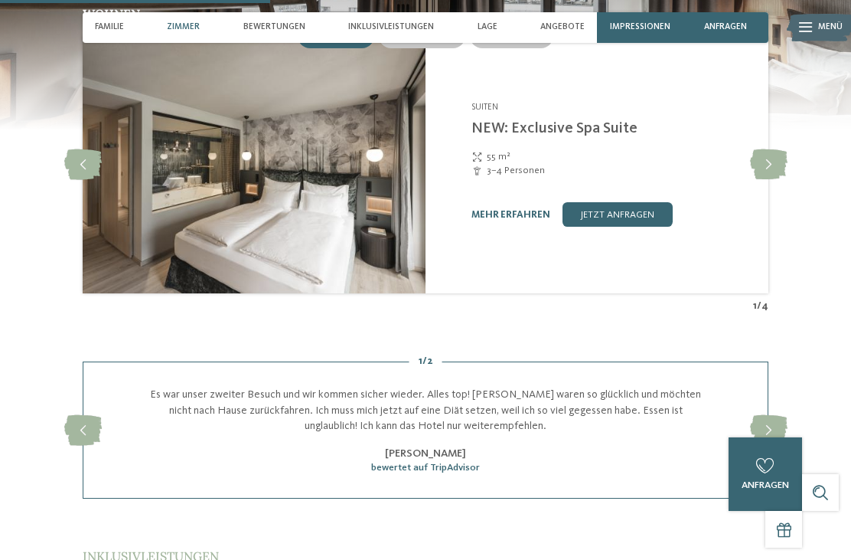
scroll to position [1362, 0]
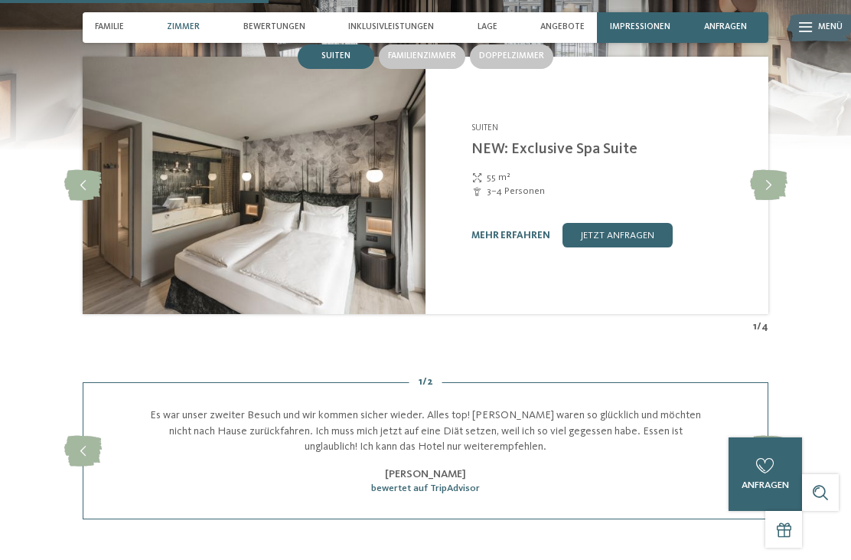
click at [488, 28] on span "Lage" at bounding box center [488, 27] width 20 height 10
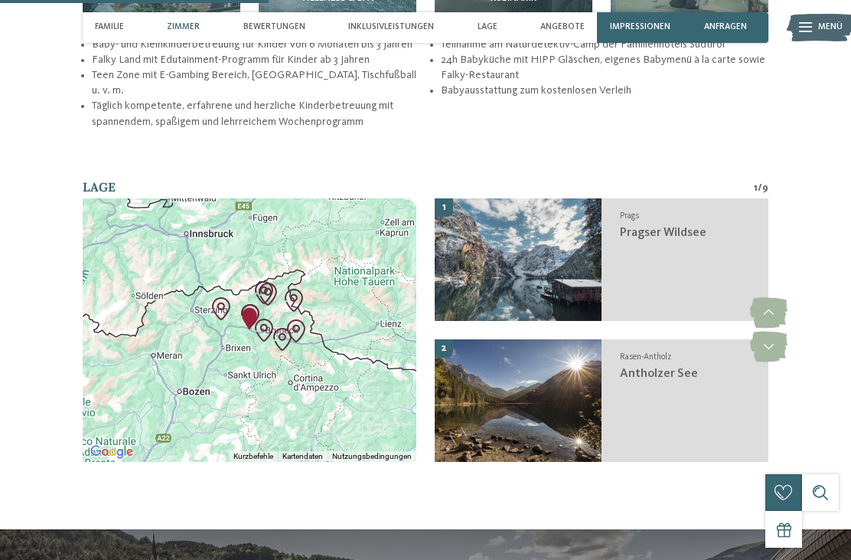
scroll to position [2145, 0]
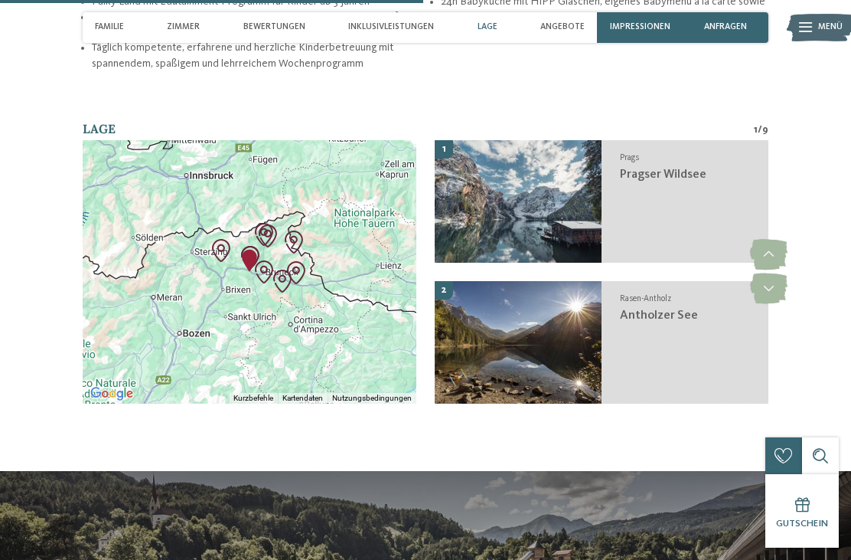
click at [550, 34] on div "Angebote" at bounding box center [562, 27] width 57 height 31
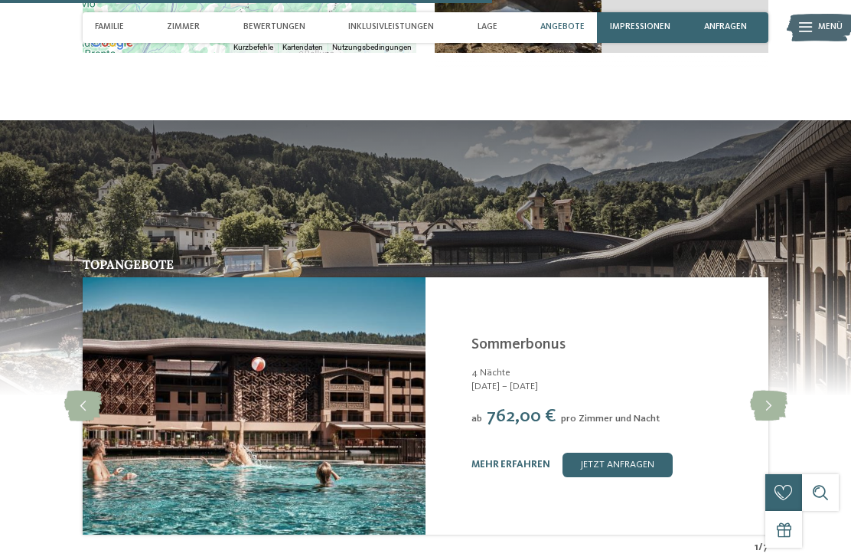
click at [184, 24] on span "Zimmer" at bounding box center [183, 27] width 33 height 10
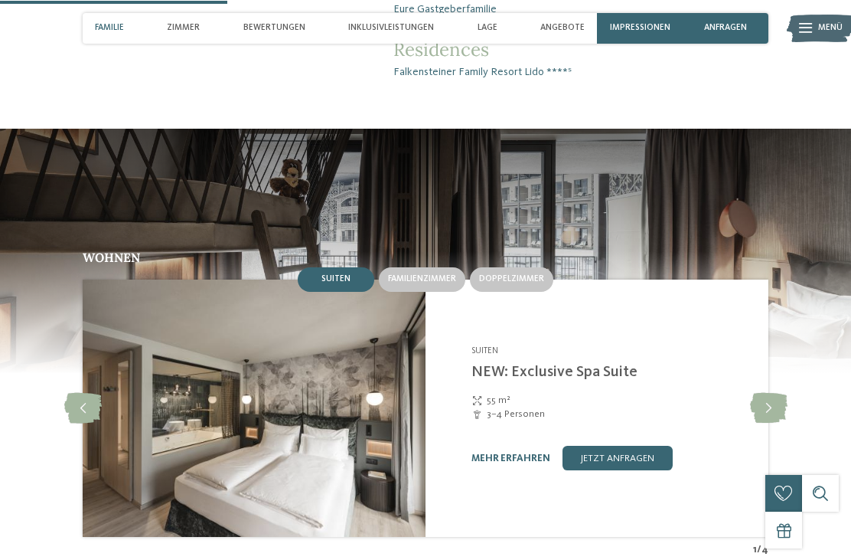
scroll to position [1139, 0]
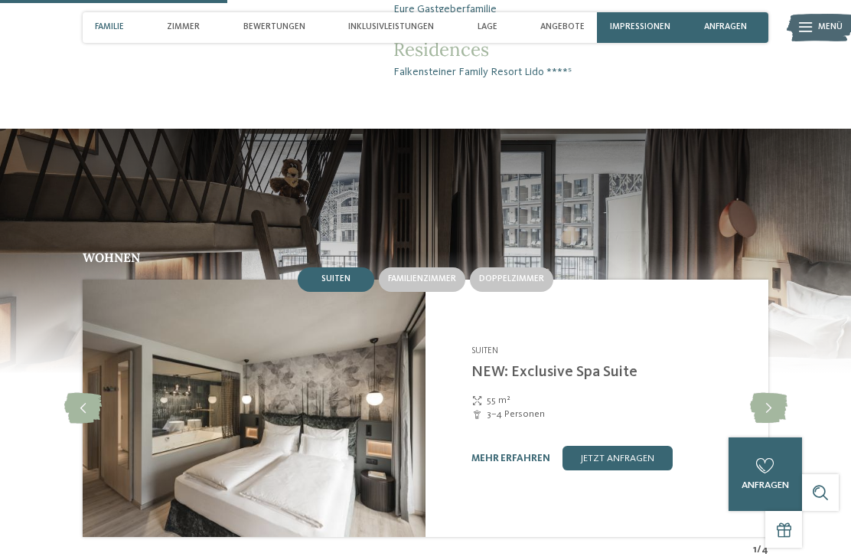
click at [773, 393] on icon at bounding box center [769, 408] width 38 height 31
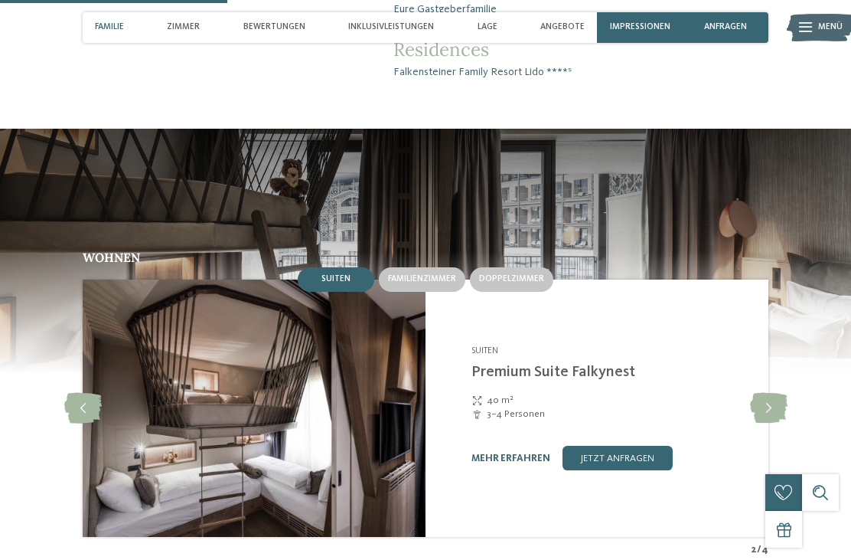
click at [771, 393] on icon at bounding box center [769, 408] width 38 height 31
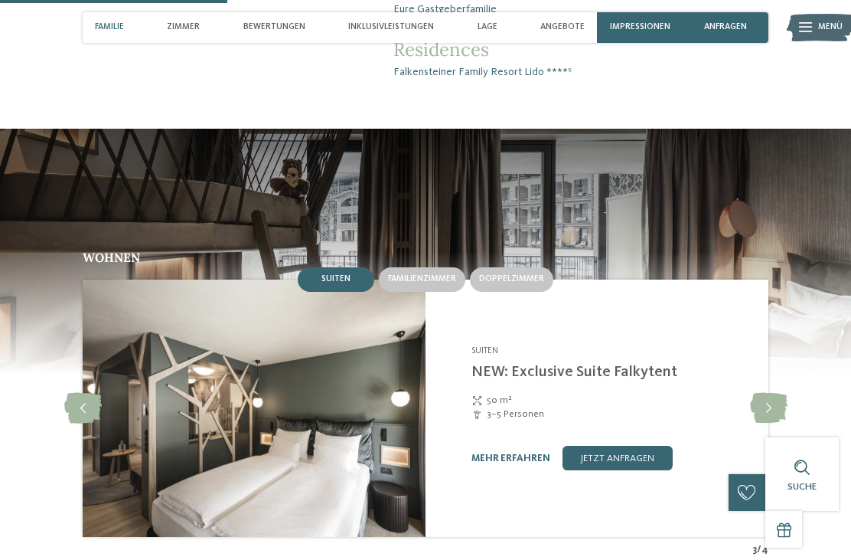
click at [772, 393] on icon at bounding box center [769, 408] width 38 height 31
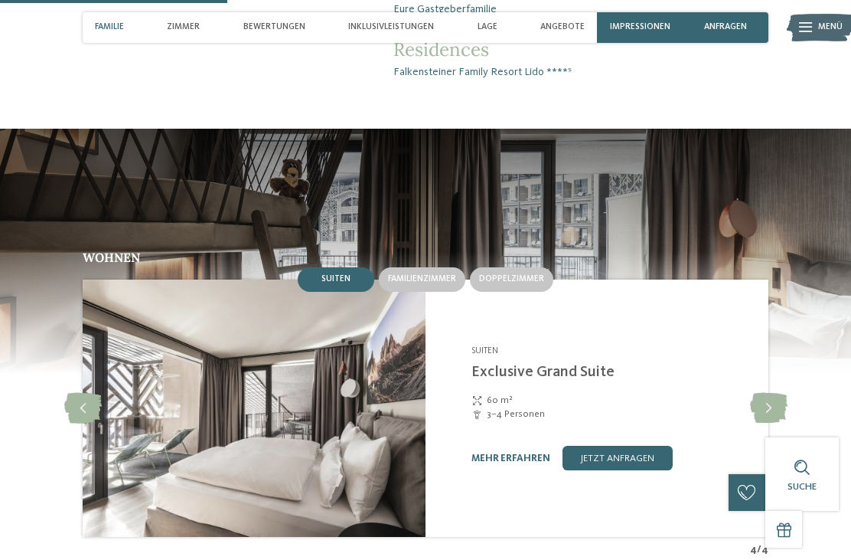
click at [766, 393] on icon at bounding box center [769, 408] width 38 height 31
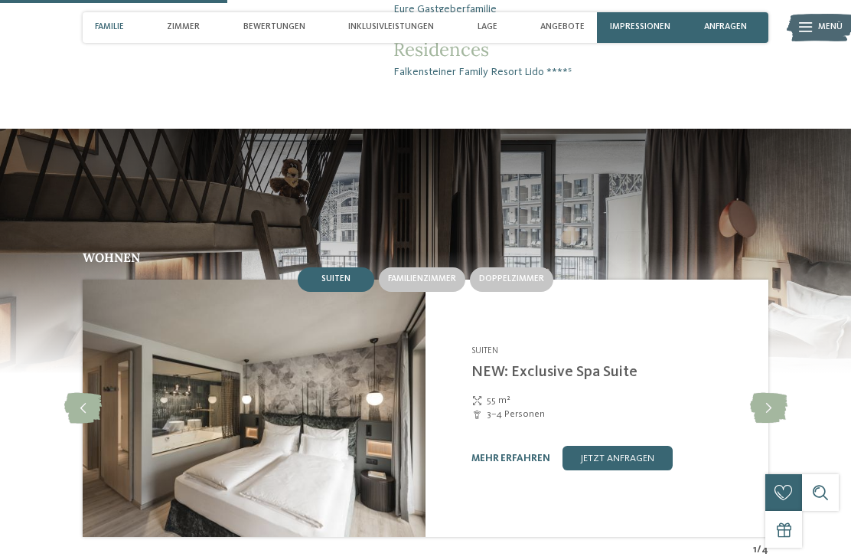
click at [767, 393] on icon at bounding box center [769, 408] width 38 height 31
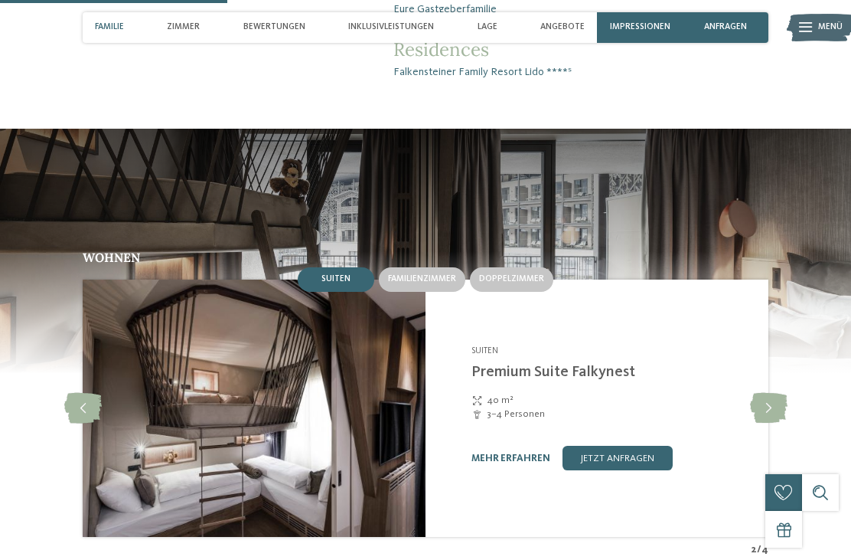
click at [775, 393] on icon at bounding box center [769, 408] width 38 height 31
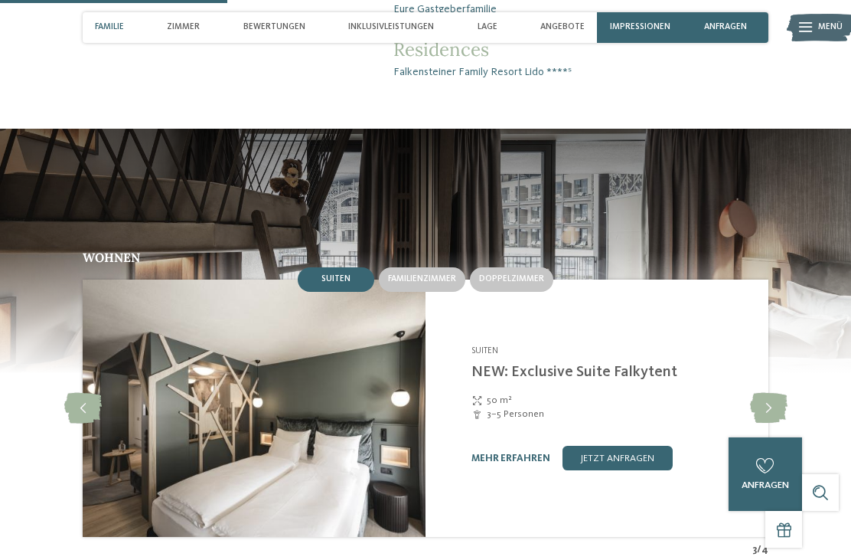
click at [539, 453] on link "mehr erfahren" at bounding box center [511, 458] width 79 height 10
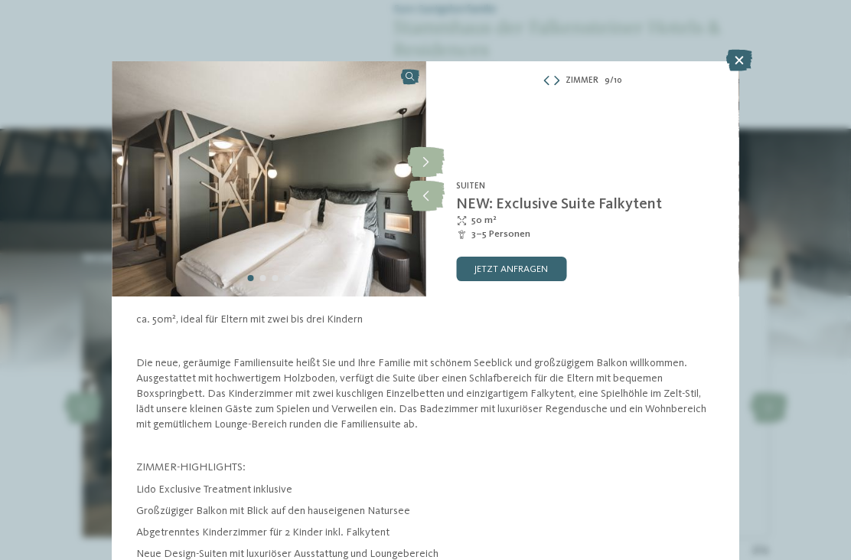
click at [410, 166] on icon at bounding box center [426, 162] width 38 height 31
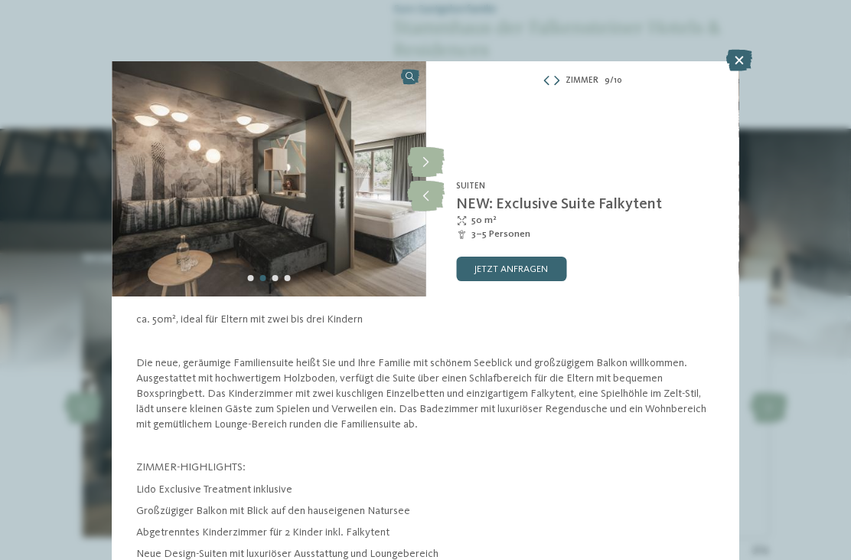
click at [422, 155] on icon at bounding box center [426, 162] width 38 height 31
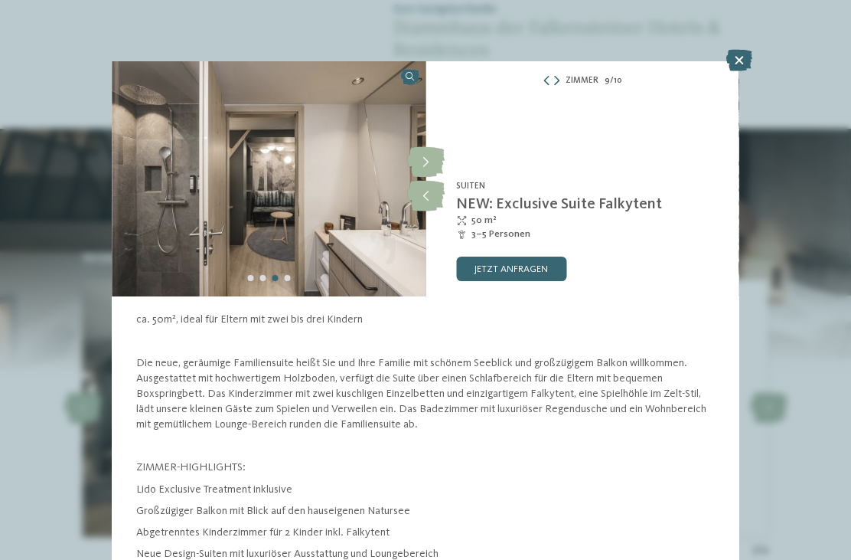
click at [416, 160] on icon at bounding box center [426, 162] width 38 height 31
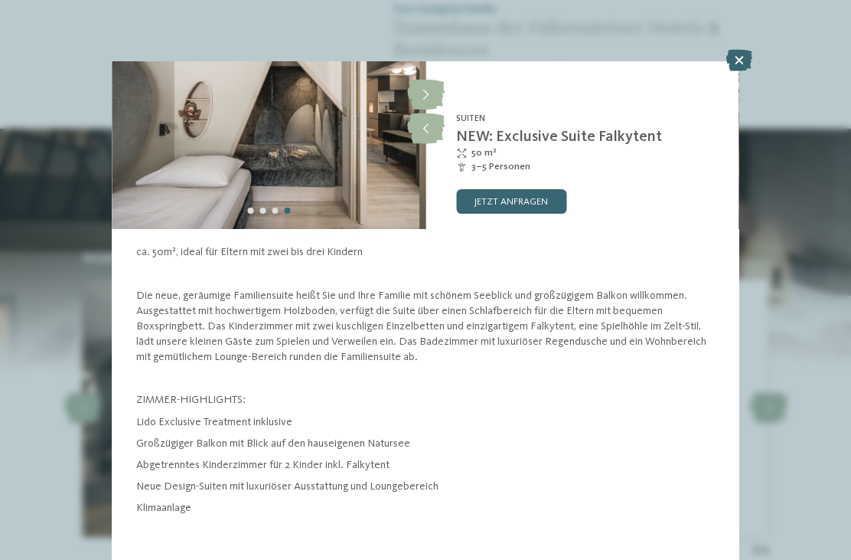
scroll to position [129, 0]
click at [743, 70] on icon at bounding box center [739, 60] width 26 height 21
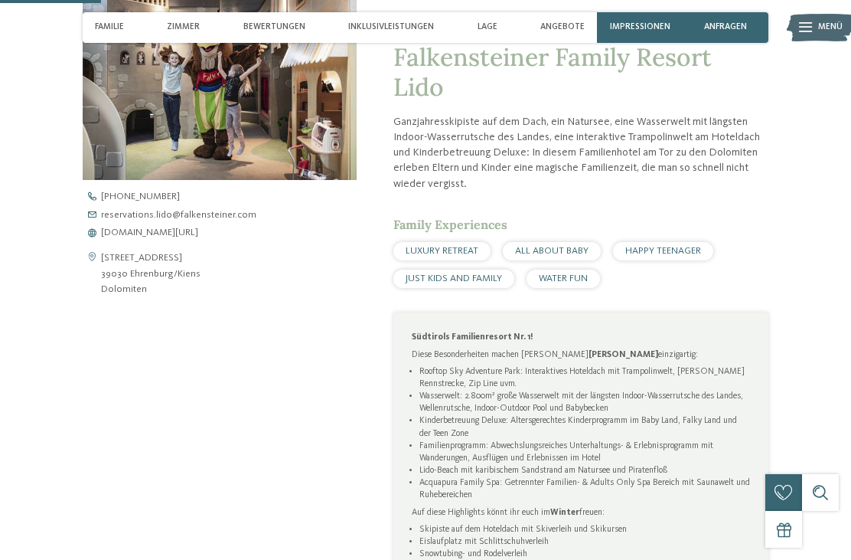
scroll to position [513, 0]
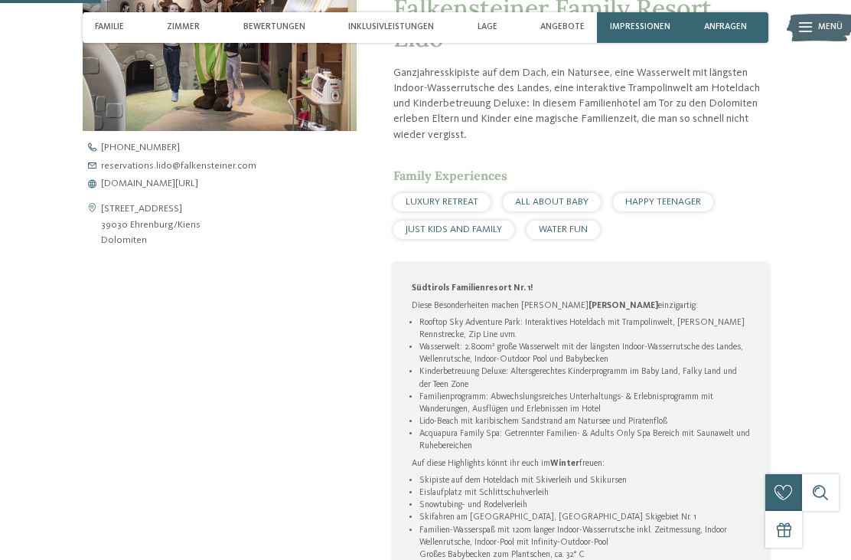
click at [9, 42] on div "Erlebnis der Extraklasse im [GEOGRAPHIC_DATA] Ganzjahresskipiste auf dem Dach, …" at bounding box center [425, 327] width 833 height 756
